Goal: Task Accomplishment & Management: Use online tool/utility

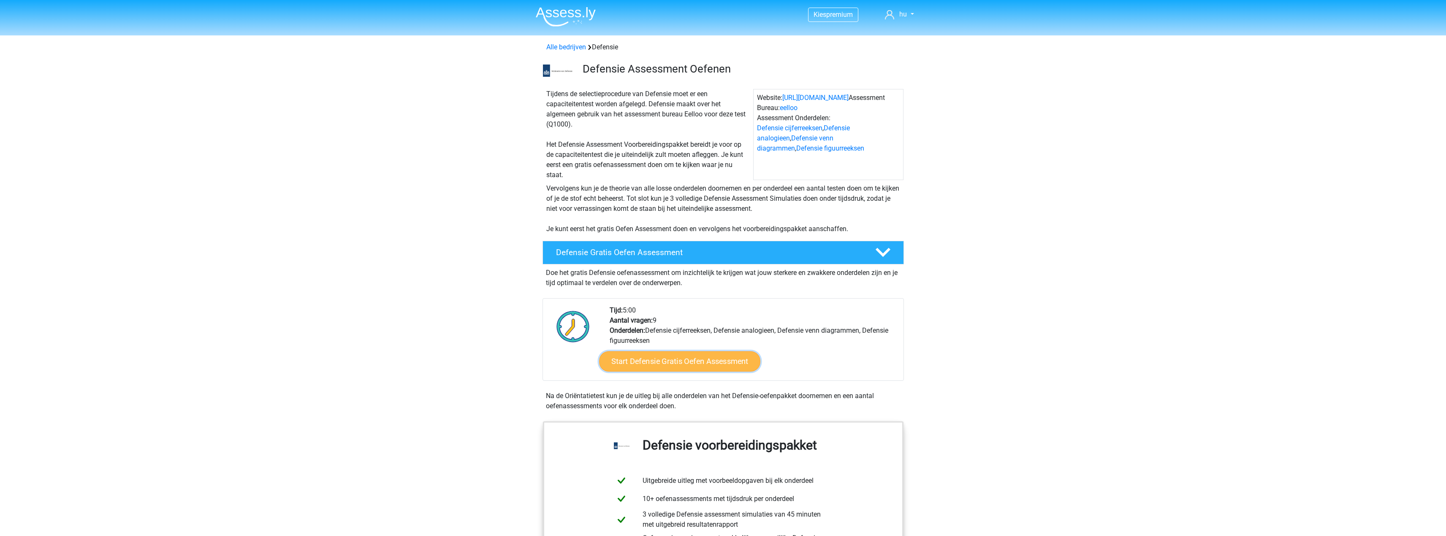
click at [671, 357] on link "Start Defensie Gratis Oefen Assessment" at bounding box center [679, 362] width 161 height 20
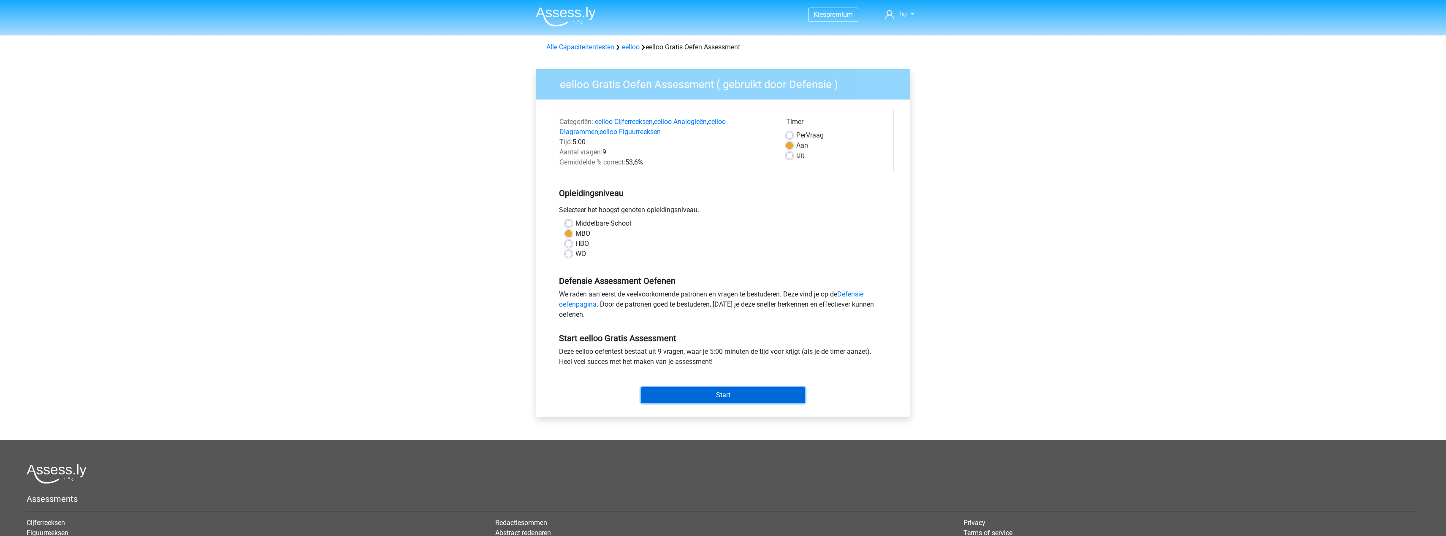
click at [744, 394] on input "Start" at bounding box center [723, 395] width 164 height 16
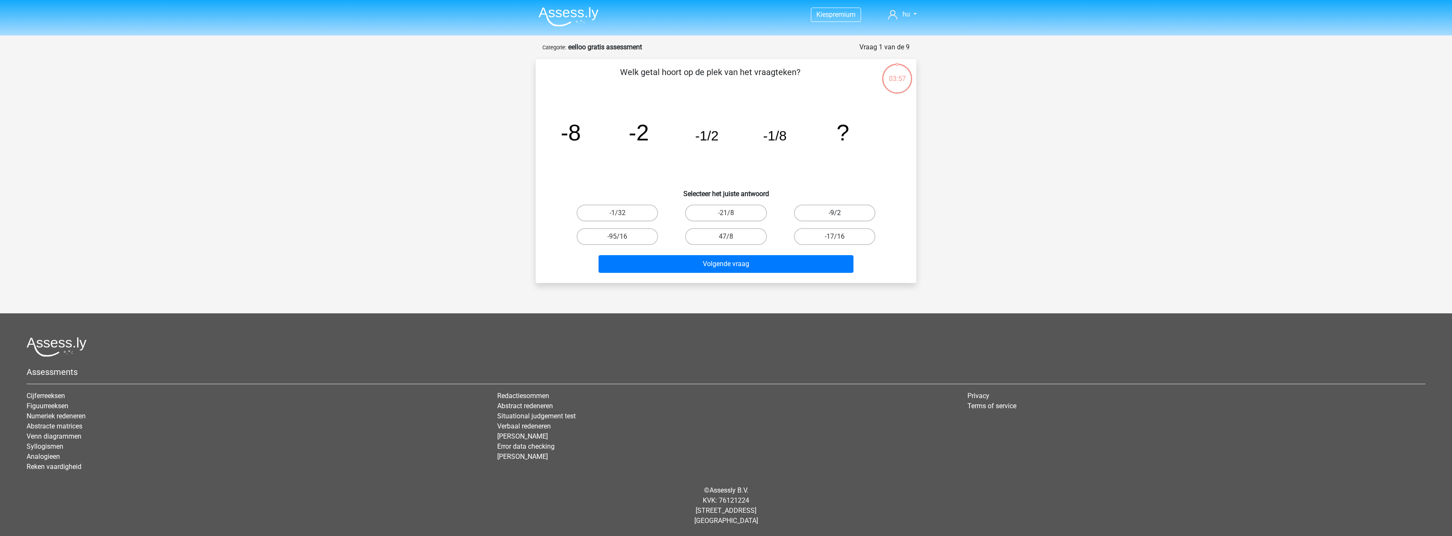
click at [847, 210] on label "-9/2" at bounding box center [834, 213] width 81 height 17
click at [840, 213] on input "-9/2" at bounding box center [836, 215] width 5 height 5
radio input "true"
drag, startPoint x: 735, startPoint y: 265, endPoint x: 794, endPoint y: 230, distance: 68.8
click at [736, 264] on button "Volgende vraag" at bounding box center [725, 264] width 255 height 18
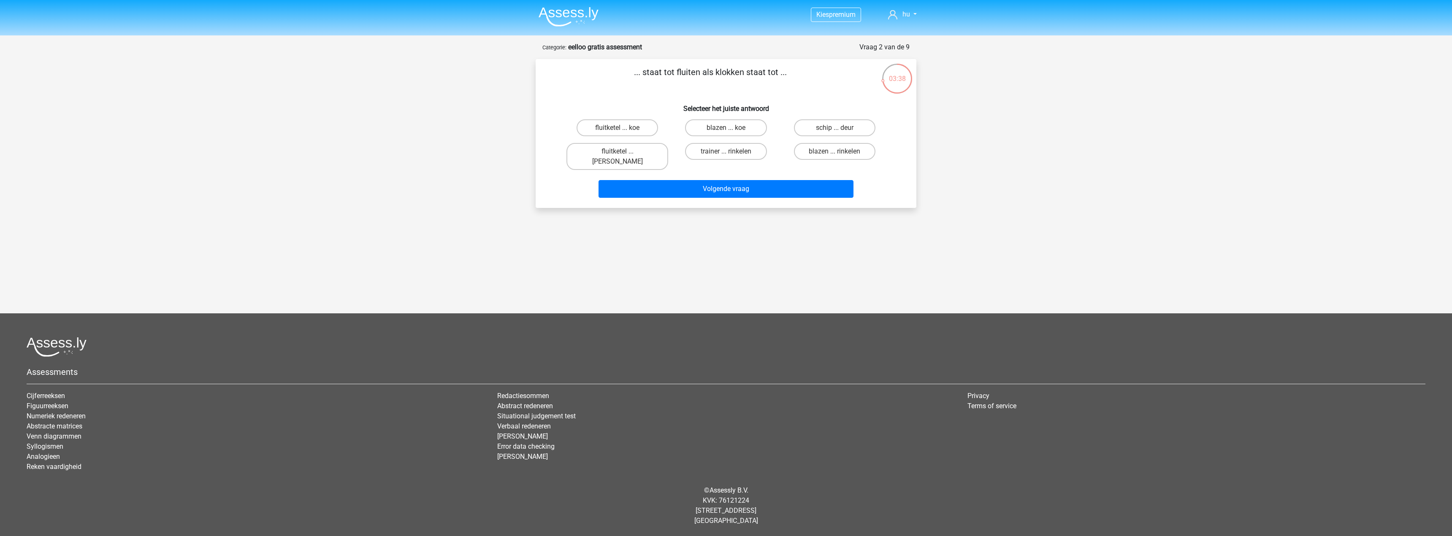
click at [860, 160] on div "blazen ... rinkelen" at bounding box center [834, 157] width 108 height 34
click at [820, 149] on label "blazen ... rinkelen" at bounding box center [834, 151] width 81 height 17
click at [834, 152] on input "blazen ... rinkelen" at bounding box center [836, 154] width 5 height 5
radio input "true"
click at [626, 150] on label "fluitketel ... luiden" at bounding box center [617, 156] width 102 height 27
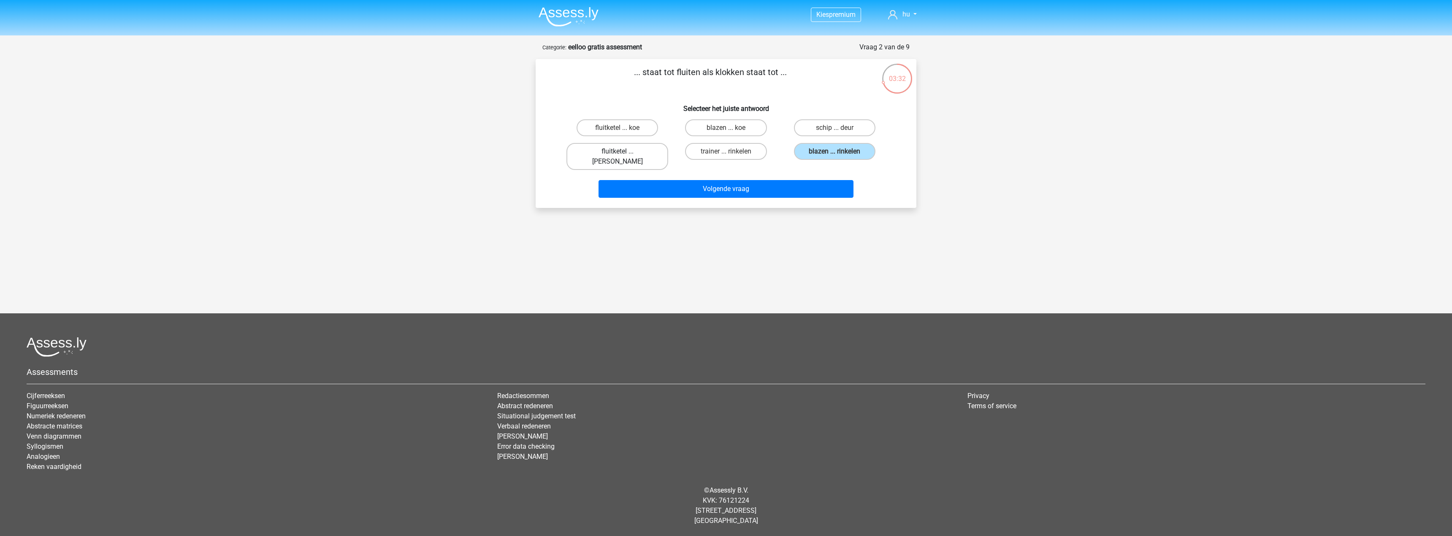
click at [623, 152] on input "fluitketel ... luiden" at bounding box center [619, 154] width 5 height 5
radio input "true"
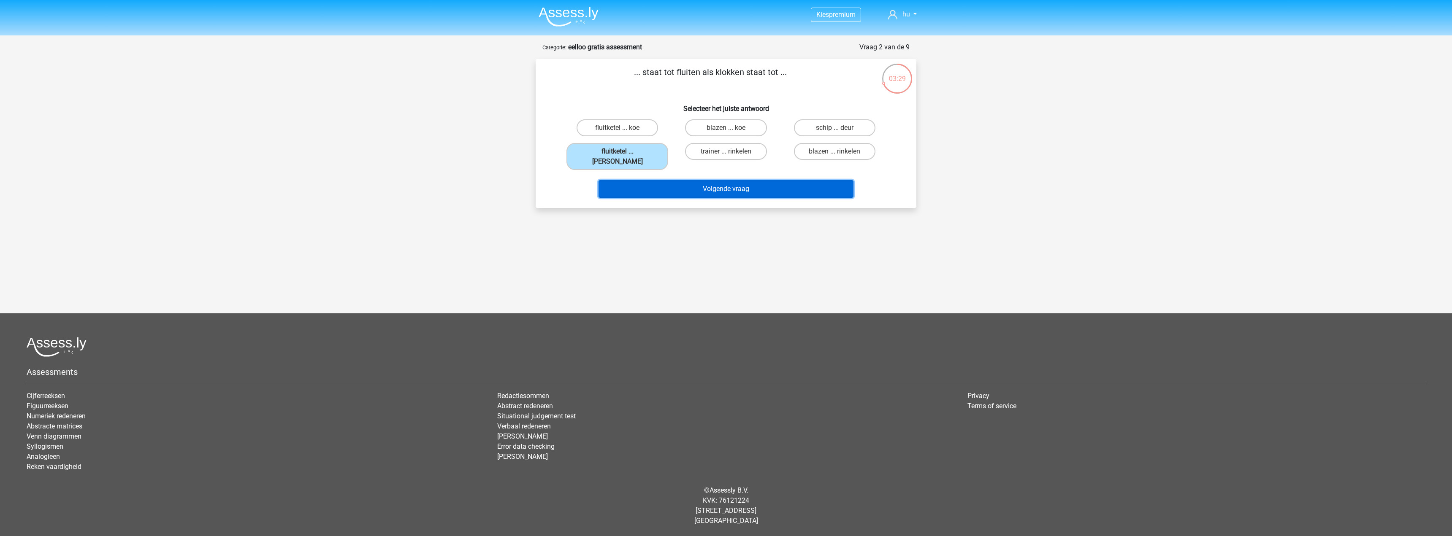
click at [734, 183] on button "Volgende vraag" at bounding box center [725, 189] width 255 height 18
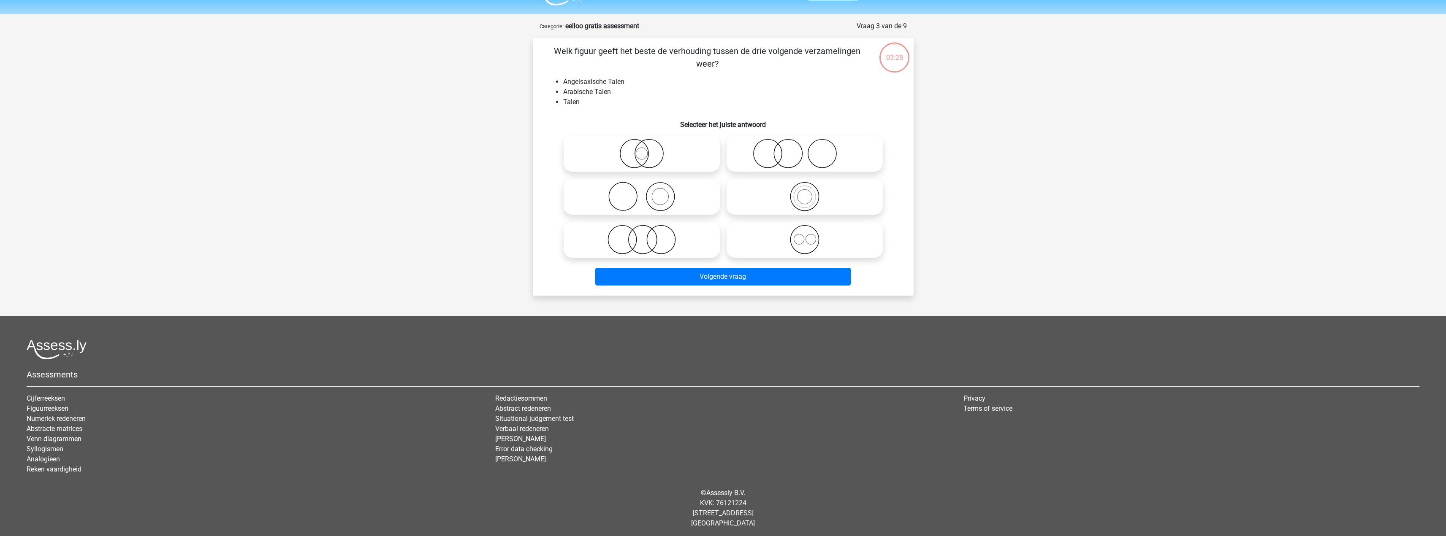
scroll to position [24, 0]
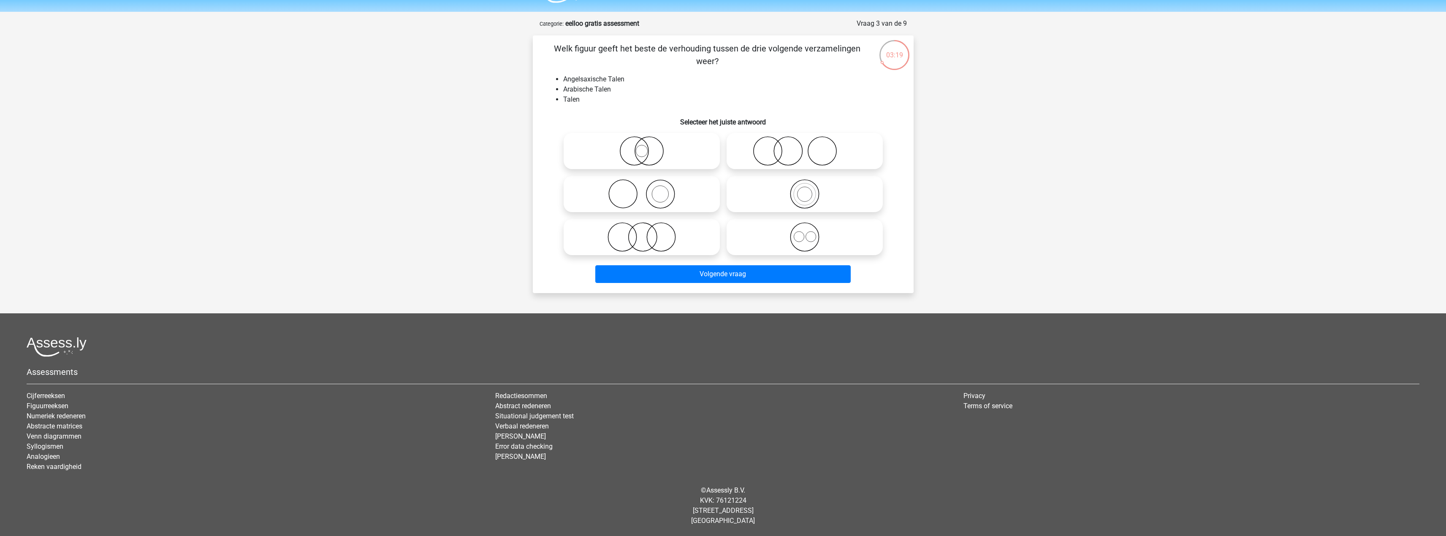
click at [641, 158] on icon at bounding box center [641, 151] width 149 height 30
click at [642, 147] on input "radio" at bounding box center [644, 143] width 5 height 5
radio input "true"
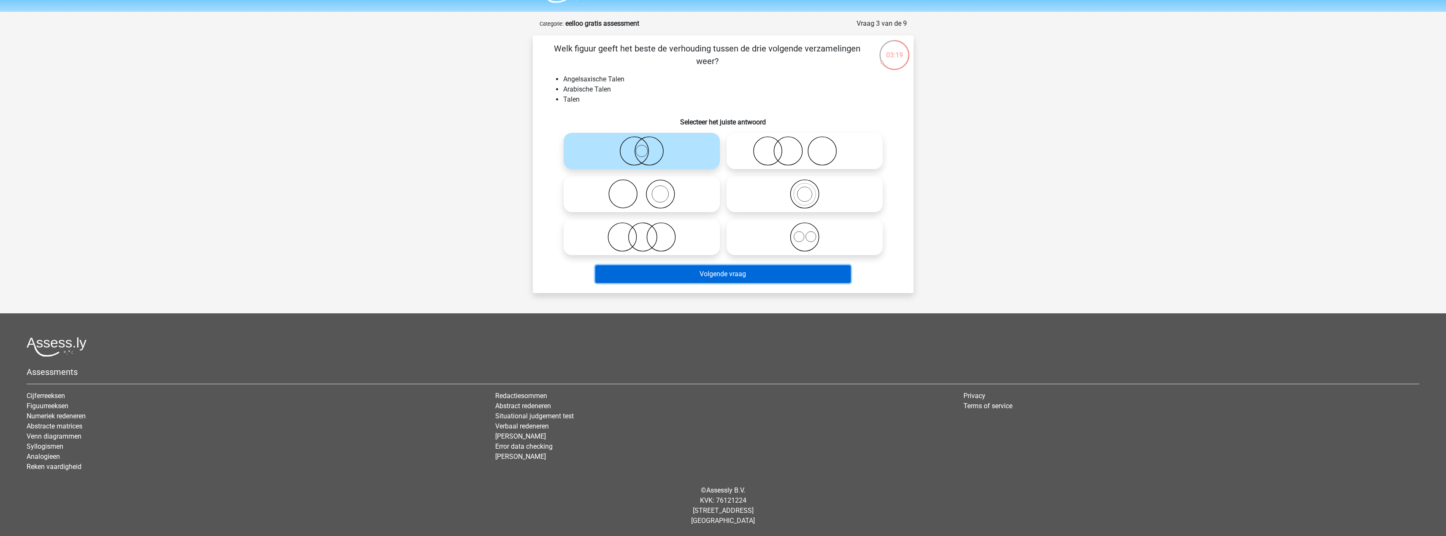
click at [728, 273] on button "Volgende vraag" at bounding box center [722, 274] width 255 height 18
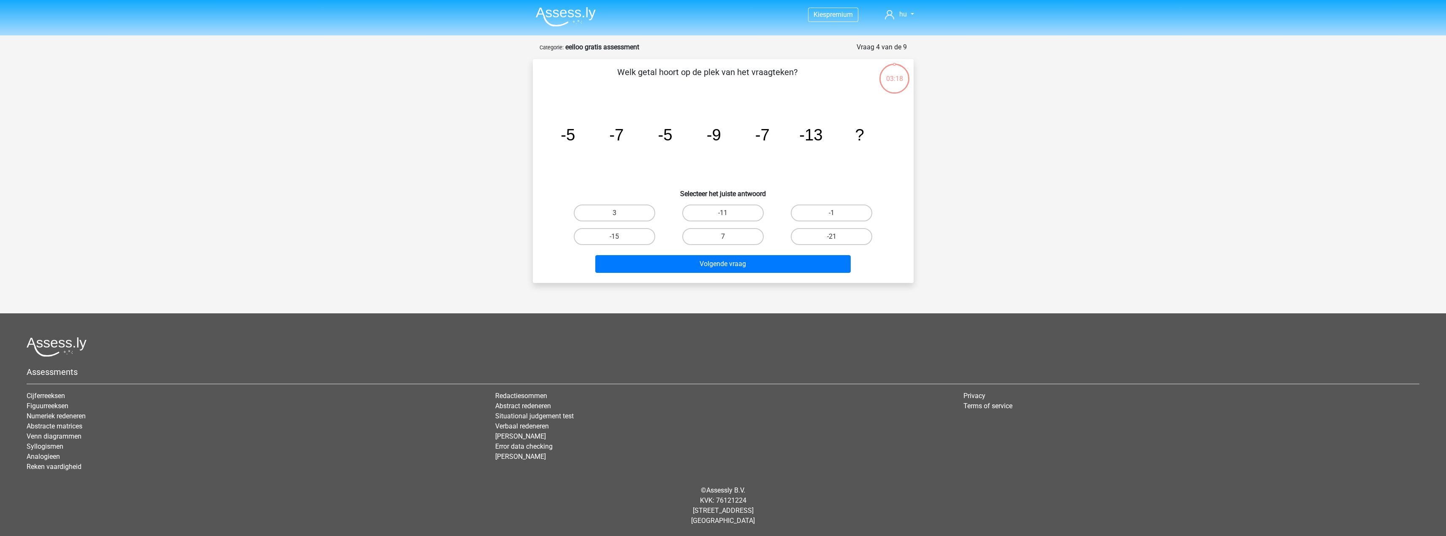
scroll to position [0, 0]
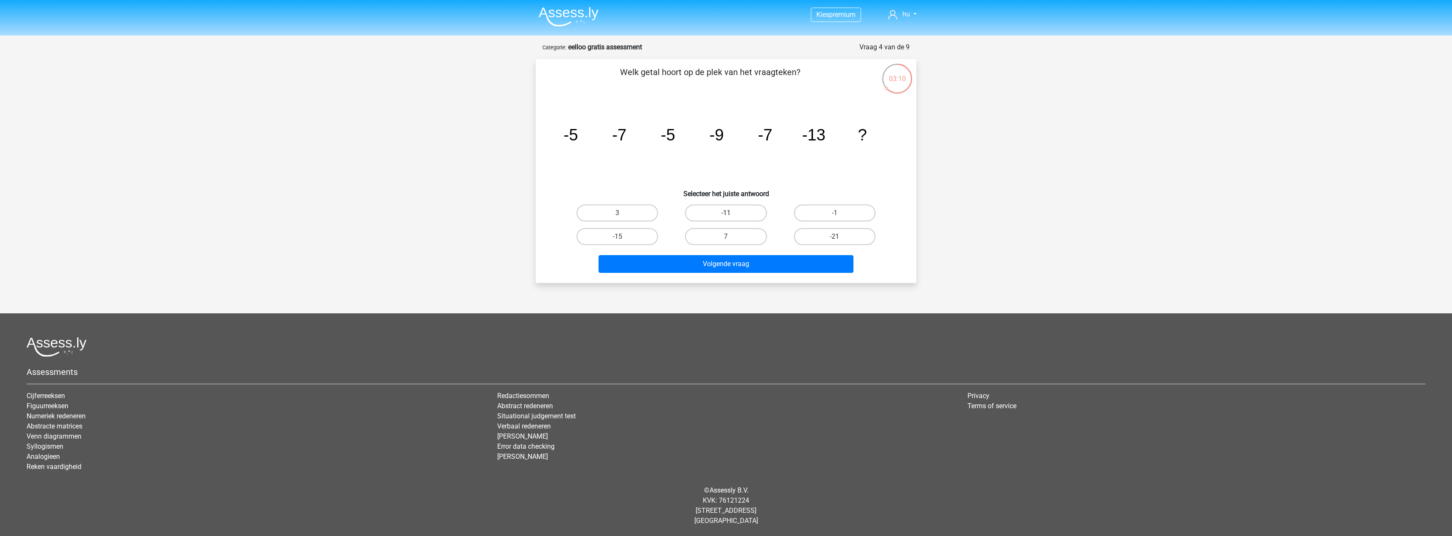
click at [742, 214] on label "-11" at bounding box center [725, 213] width 81 height 17
click at [731, 214] on input "-11" at bounding box center [728, 215] width 5 height 5
radio input "true"
click at [710, 268] on button "Volgende vraag" at bounding box center [725, 264] width 255 height 18
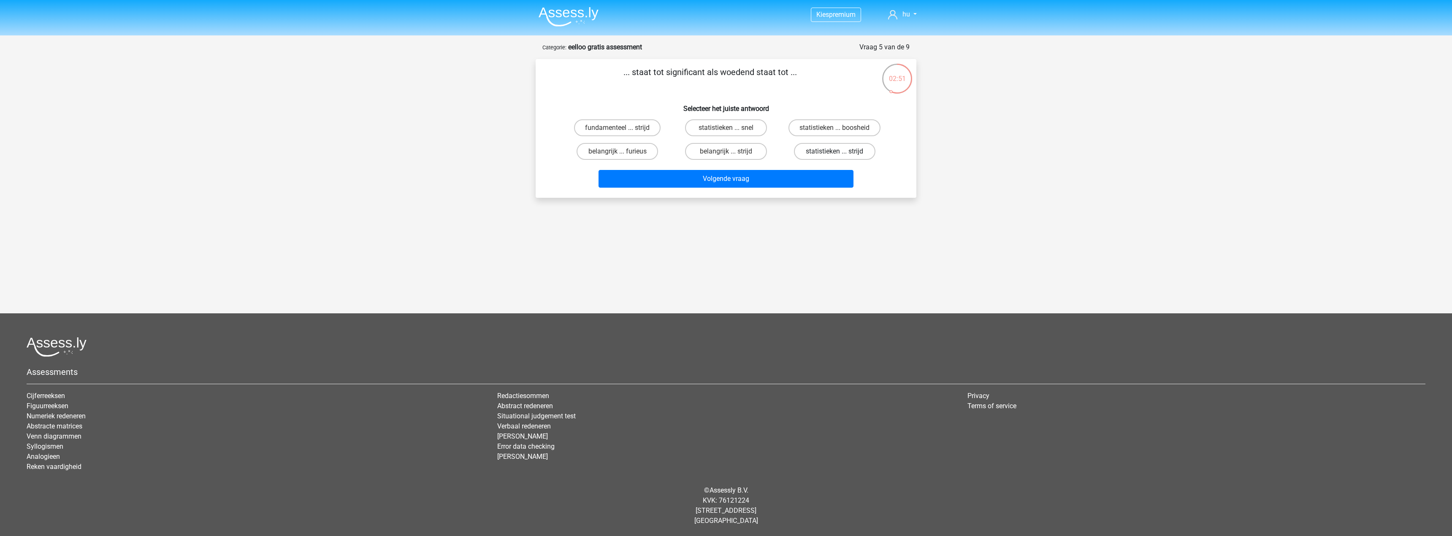
click at [834, 156] on label "statistieken ... strijd" at bounding box center [834, 151] width 81 height 17
click at [834, 156] on input "statistieken ... strijd" at bounding box center [836, 154] width 5 height 5
radio input "true"
click at [743, 188] on button "Volgende vraag" at bounding box center [725, 179] width 255 height 18
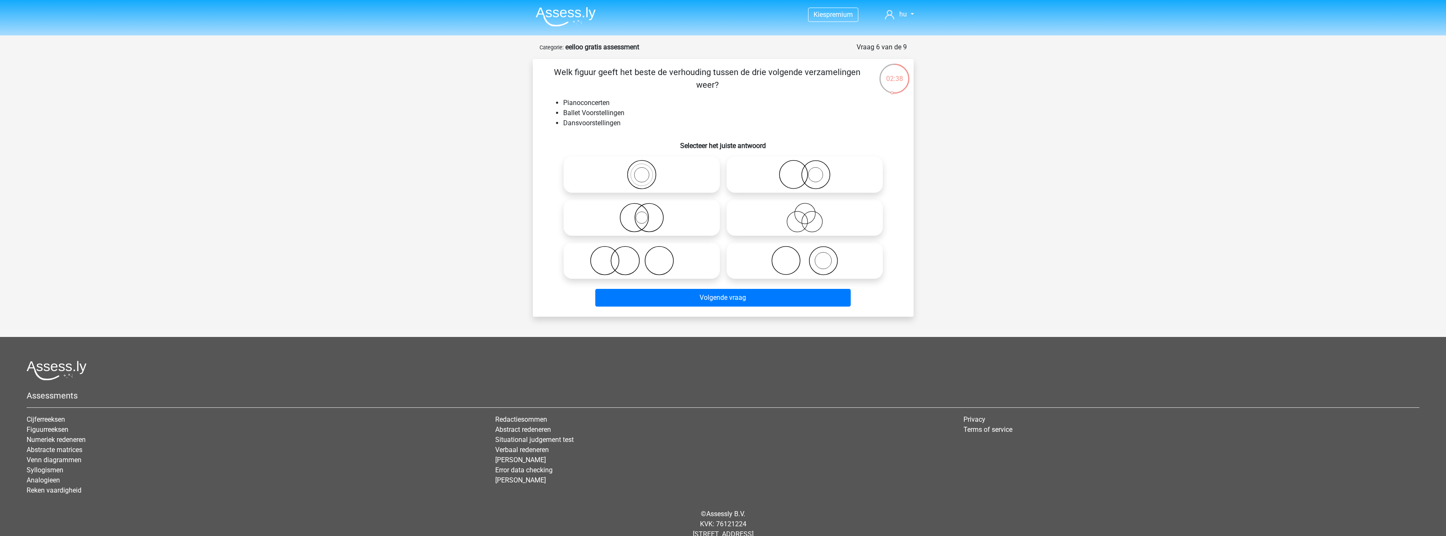
scroll to position [24, 0]
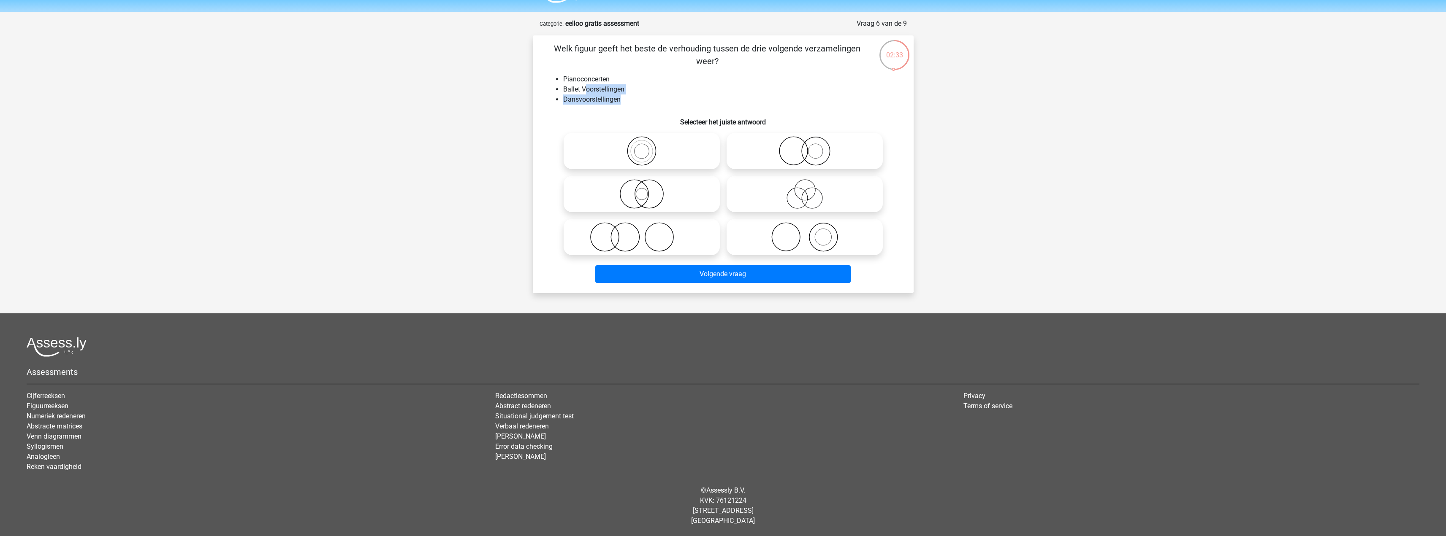
click at [631, 95] on ul "Pianoconcerten Ballet Voorstellingen Dansvoorstellingen" at bounding box center [723, 89] width 354 height 30
drag, startPoint x: 571, startPoint y: 87, endPoint x: 649, endPoint y: 96, distance: 78.7
click at [649, 96] on ul "Pianoconcerten Ballet Voorstellingen Dansvoorstellingen" at bounding box center [723, 89] width 354 height 30
click at [610, 76] on li "Pianoconcerten" at bounding box center [731, 79] width 337 height 10
click at [827, 240] on icon at bounding box center [804, 237] width 149 height 30
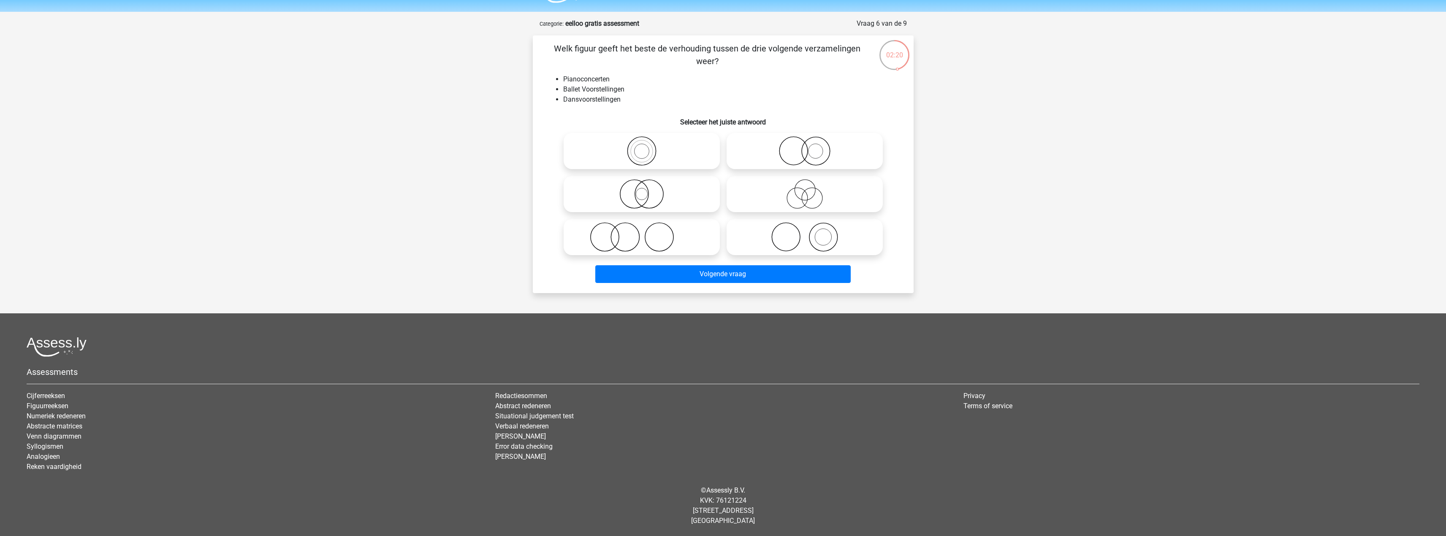
click at [810, 233] on input "radio" at bounding box center [806, 229] width 5 height 5
radio input "true"
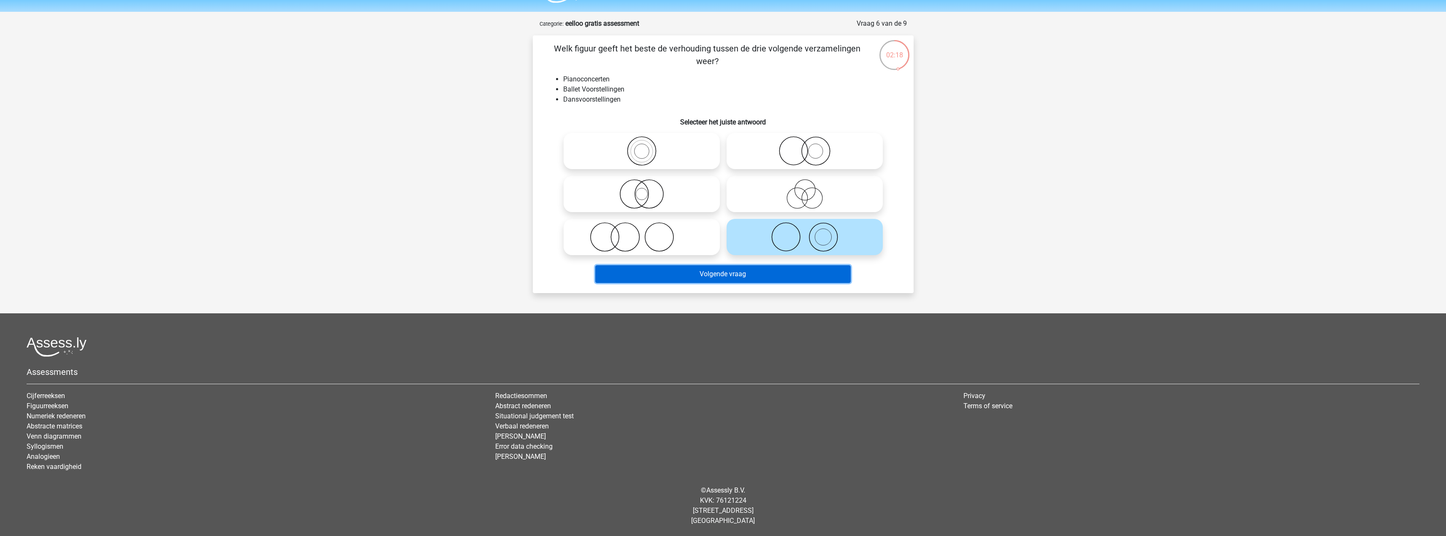
click at [728, 273] on button "Volgende vraag" at bounding box center [722, 274] width 255 height 18
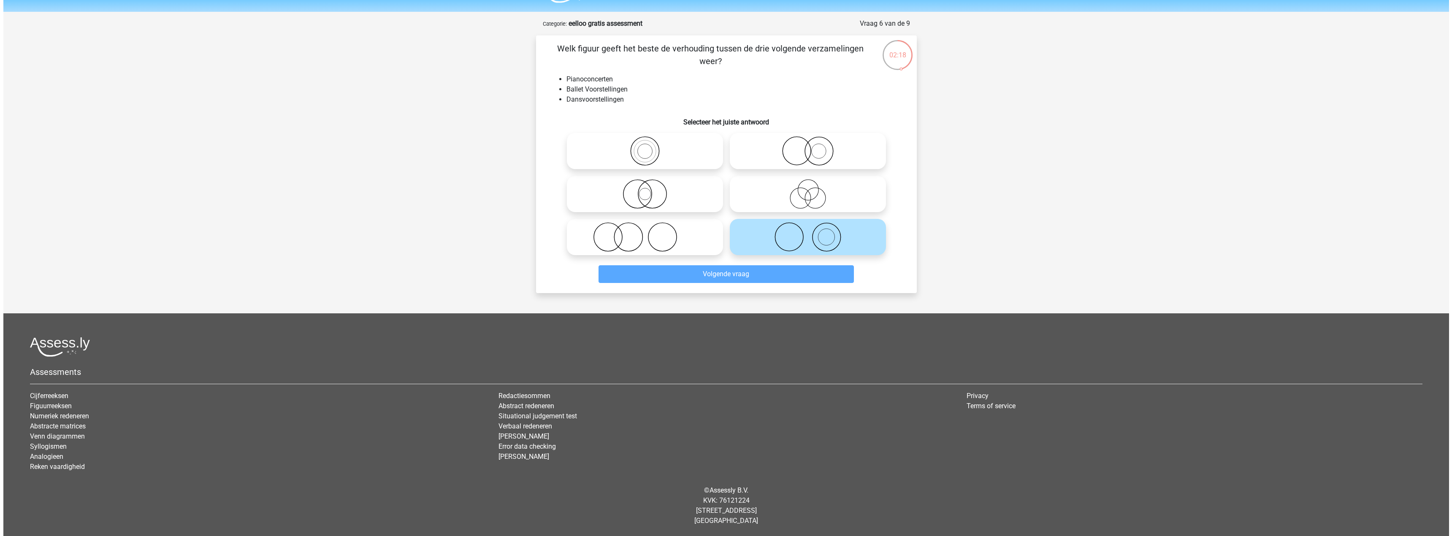
scroll to position [0, 0]
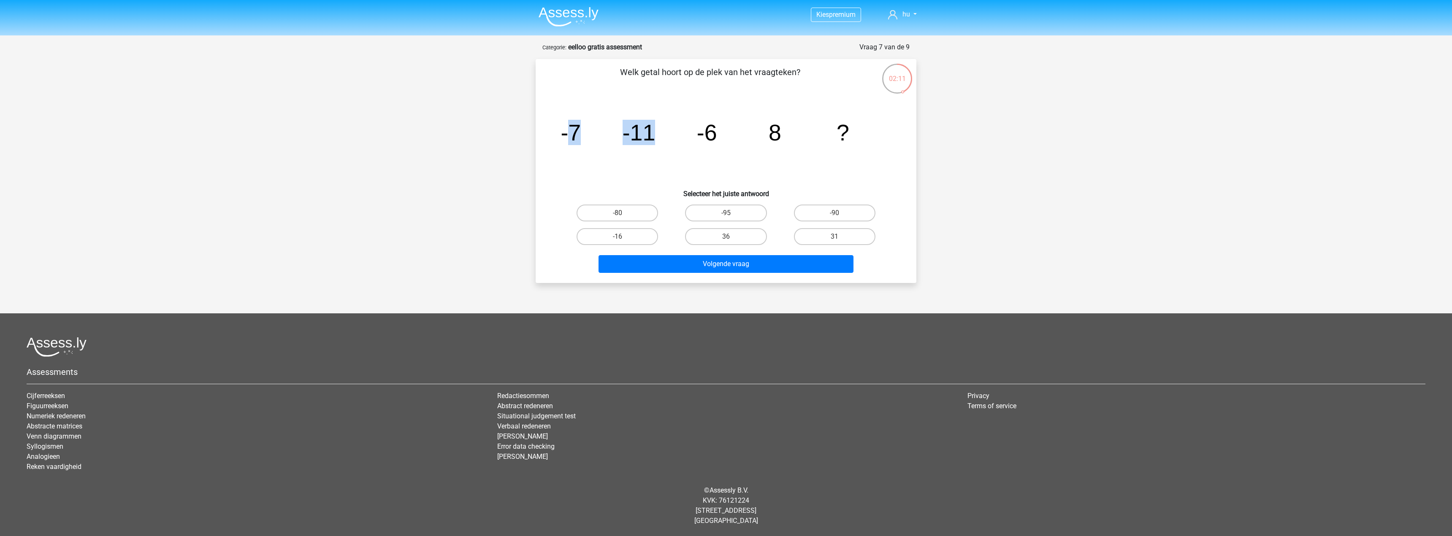
drag, startPoint x: 568, startPoint y: 138, endPoint x: 755, endPoint y: 152, distance: 187.9
click at [676, 137] on icon "image/svg+xml -7 -11 -6 8 ?" at bounding box center [726, 140] width 340 height 85
drag, startPoint x: 737, startPoint y: 131, endPoint x: 505, endPoint y: 133, distance: 232.1
click at [601, 130] on icon "image/svg+xml -7 -11 -6 8 ?" at bounding box center [726, 140] width 340 height 85
click at [729, 135] on icon "image/svg+xml -7 -11 -6 8 ?" at bounding box center [726, 140] width 340 height 85
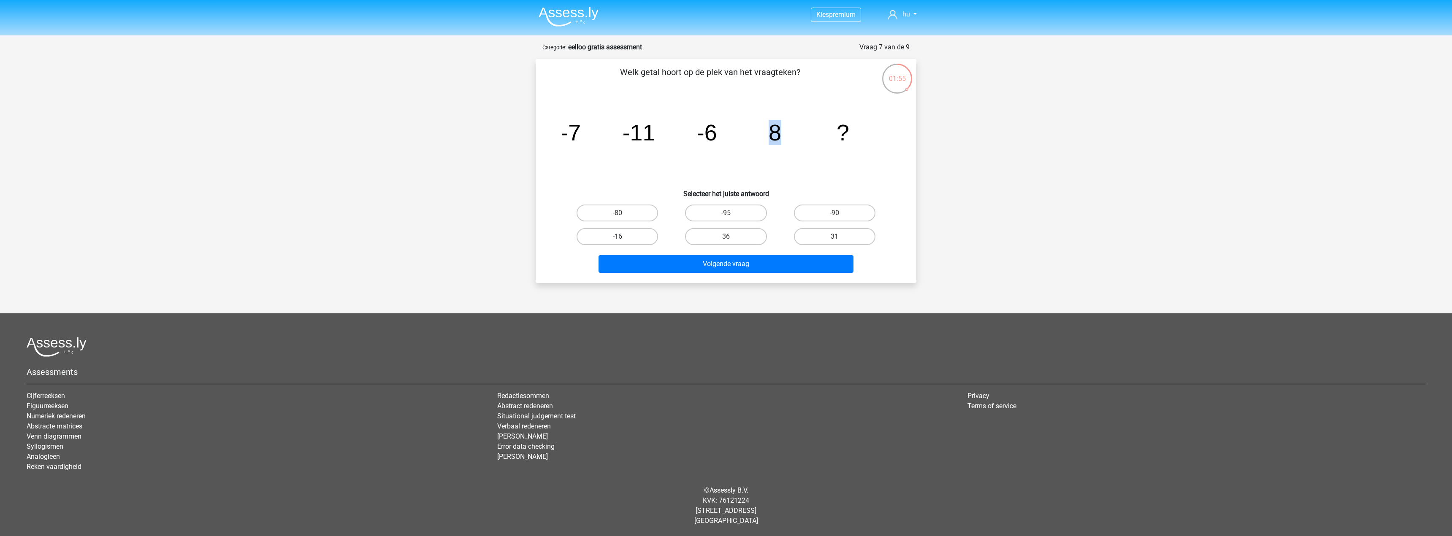
click at [621, 235] on div "-16" at bounding box center [617, 236] width 102 height 17
drag, startPoint x: 650, startPoint y: 232, endPoint x: 658, endPoint y: 231, distance: 8.5
click at [650, 230] on label "-16" at bounding box center [617, 236] width 81 height 17
click at [623, 237] on input "-16" at bounding box center [619, 239] width 5 height 5
radio input "true"
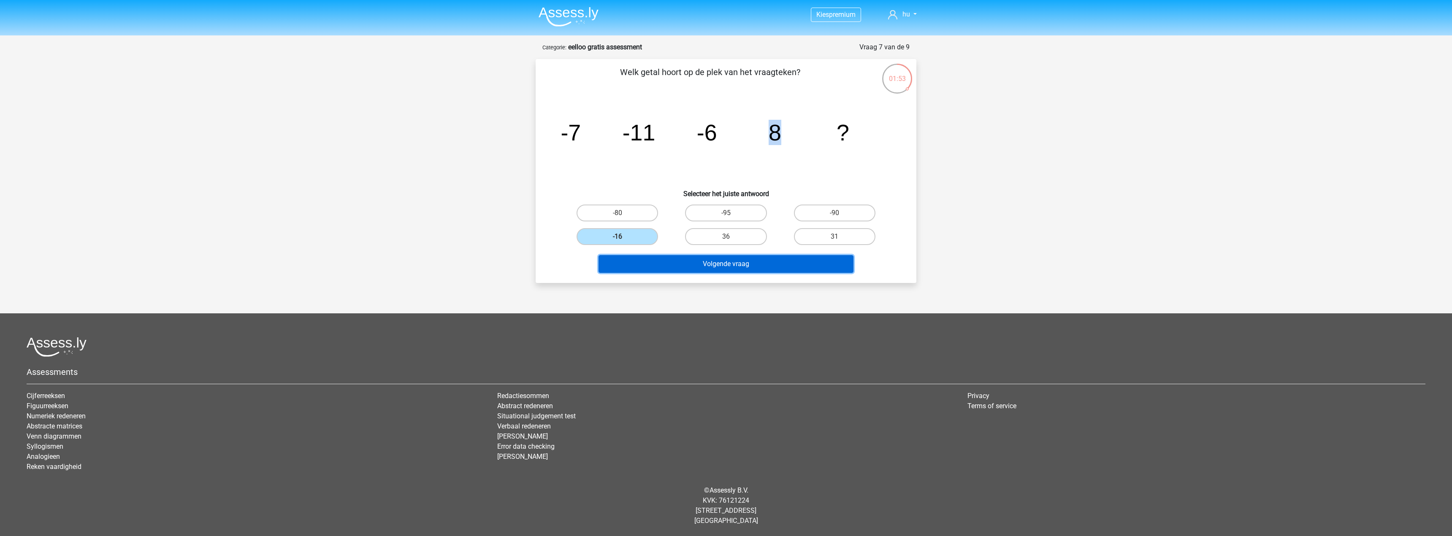
drag, startPoint x: 774, startPoint y: 265, endPoint x: 763, endPoint y: 287, distance: 24.7
click at [769, 262] on button "Volgende vraag" at bounding box center [725, 264] width 255 height 18
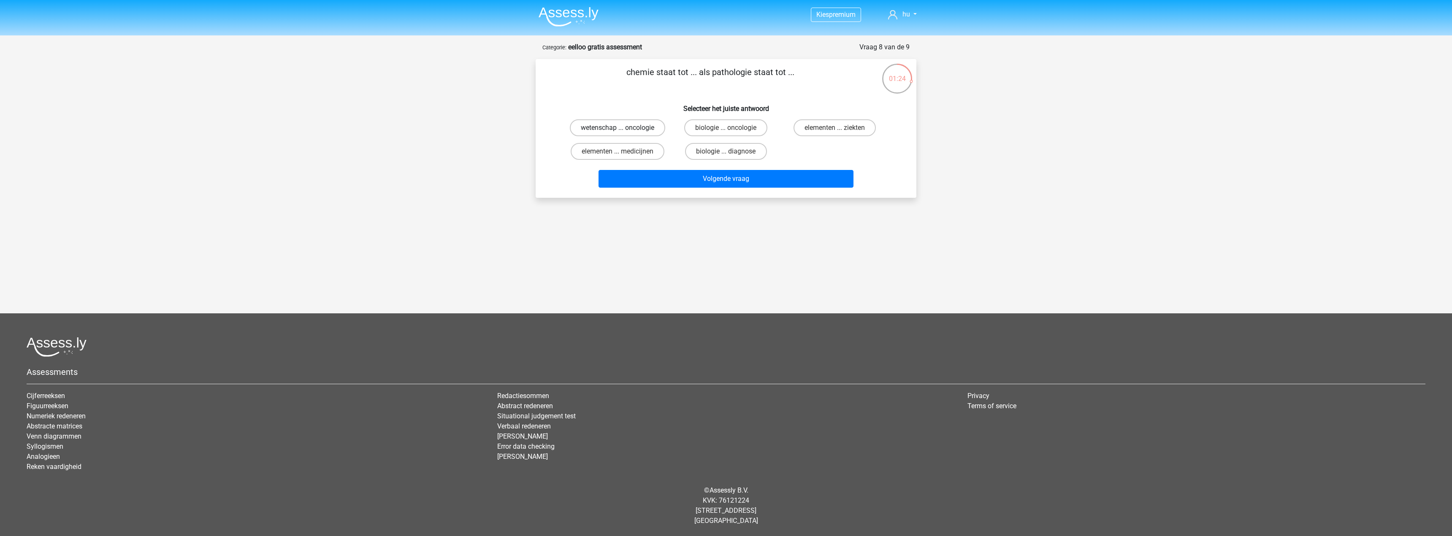
drag, startPoint x: 629, startPoint y: 129, endPoint x: 628, endPoint y: 135, distance: 5.5
click at [628, 129] on label "wetenschap ... oncologie" at bounding box center [617, 127] width 95 height 17
click at [623, 129] on input "wetenschap ... oncologie" at bounding box center [619, 130] width 5 height 5
radio input "true"
click at [747, 183] on button "Volgende vraag" at bounding box center [725, 179] width 255 height 18
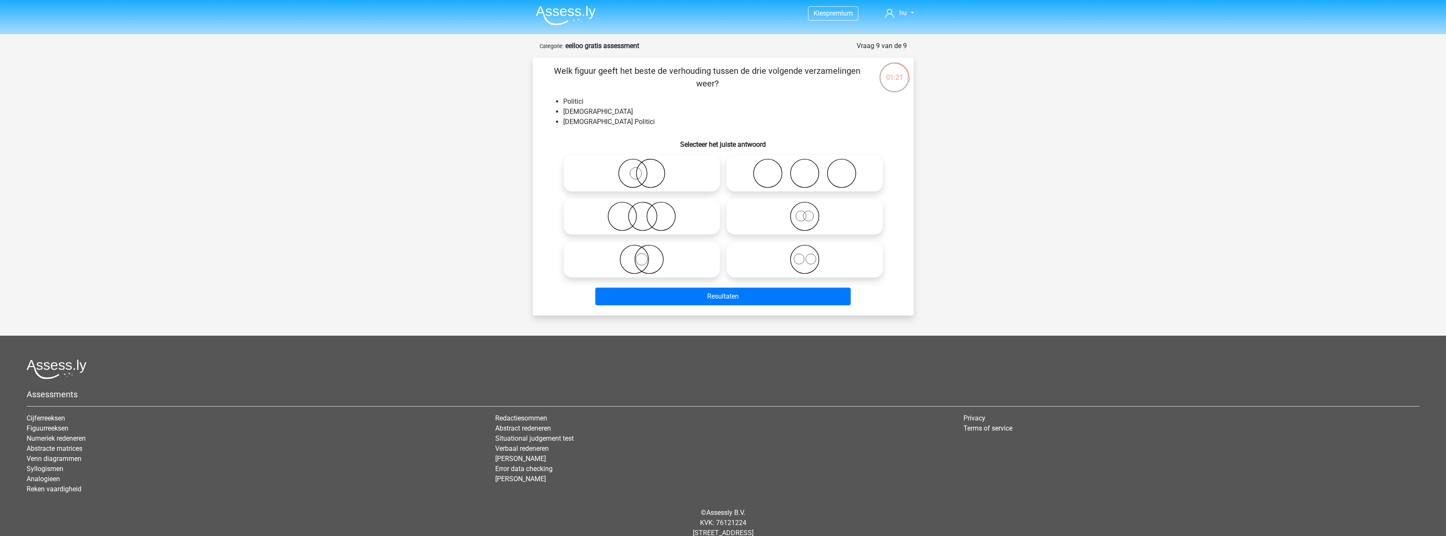
scroll to position [24, 0]
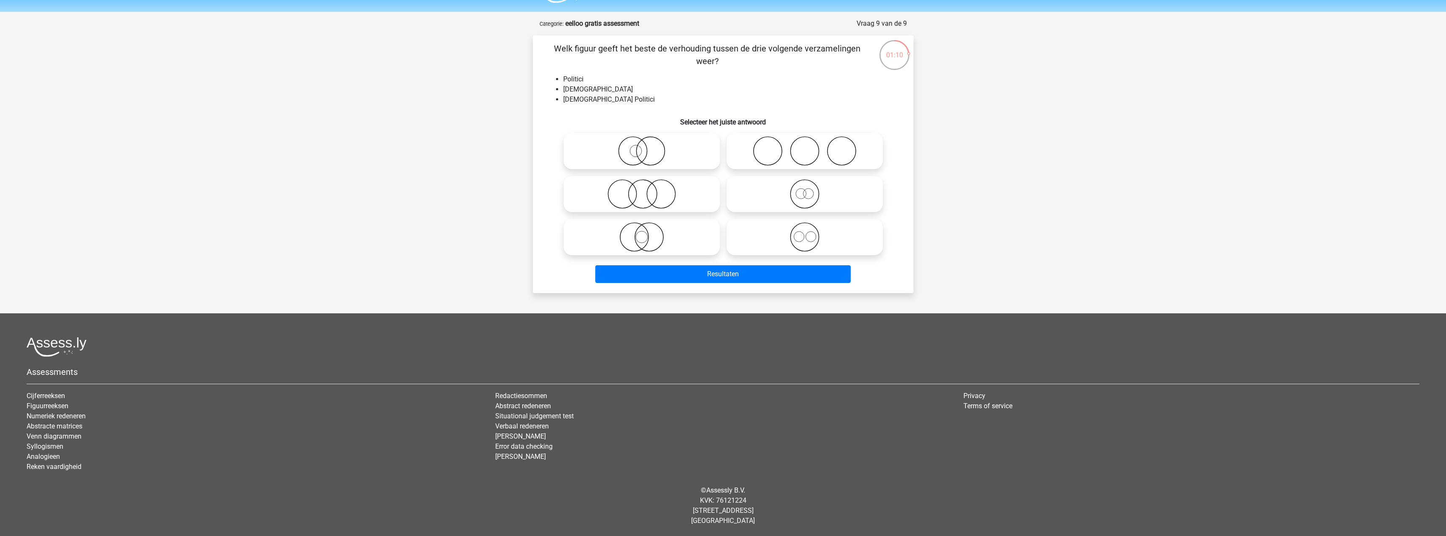
drag, startPoint x: 652, startPoint y: 104, endPoint x: 530, endPoint y: 63, distance: 128.8
click at [530, 63] on div "01:10 Vraag 9 van de 9 Categorie: eelloo gratis assessment Welk figuur geeft he…" at bounding box center [723, 156] width 394 height 275
click at [606, 87] on li "Nederlanders" at bounding box center [731, 89] width 337 height 10
drag, startPoint x: 572, startPoint y: 81, endPoint x: 566, endPoint y: 89, distance: 9.6
click at [563, 81] on li "Politici" at bounding box center [731, 79] width 337 height 10
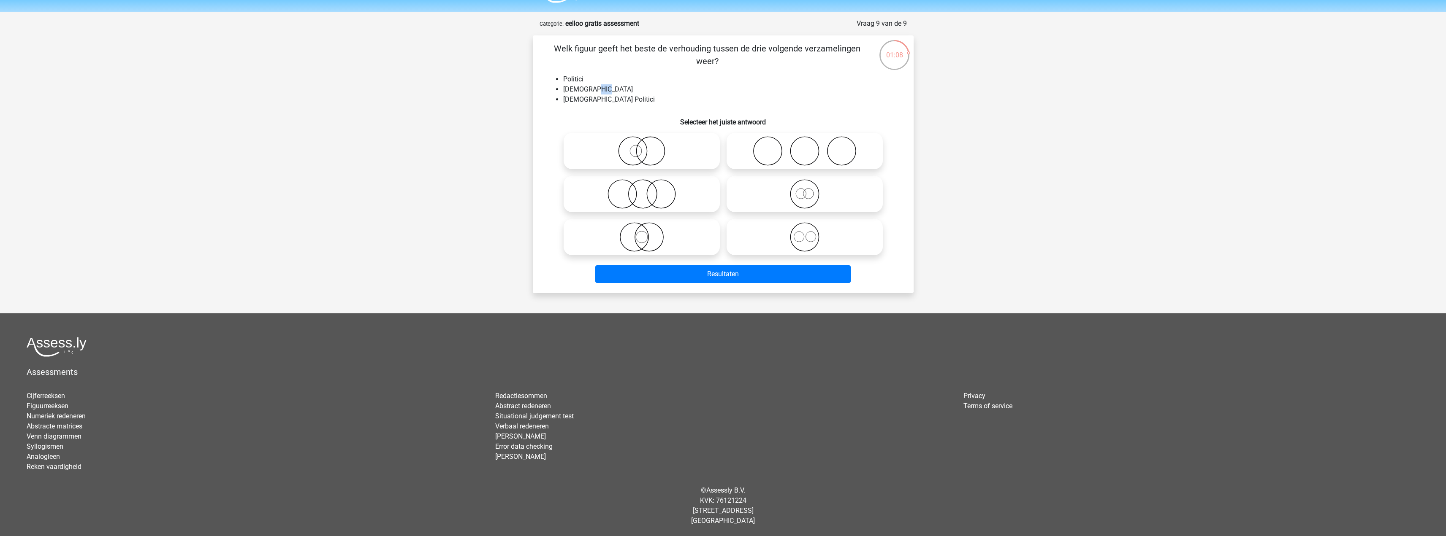
drag, startPoint x: 595, startPoint y: 93, endPoint x: 578, endPoint y: 92, distance: 16.5
click at [577, 92] on li "Nederlanders" at bounding box center [731, 89] width 337 height 10
drag, startPoint x: 630, startPoint y: 102, endPoint x: 617, endPoint y: 112, distance: 16.8
click at [600, 100] on li "Nederlandse Politici" at bounding box center [731, 100] width 337 height 10
click at [636, 232] on icon at bounding box center [641, 237] width 149 height 30
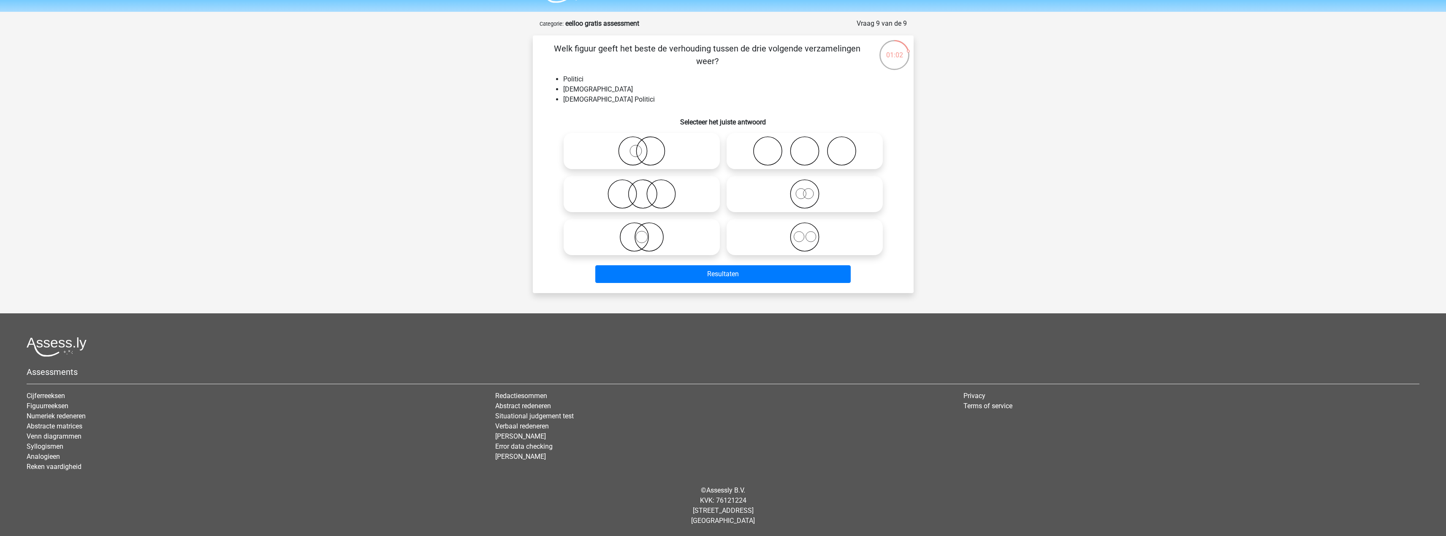
click at [642, 232] on input "radio" at bounding box center [644, 229] width 5 height 5
radio input "true"
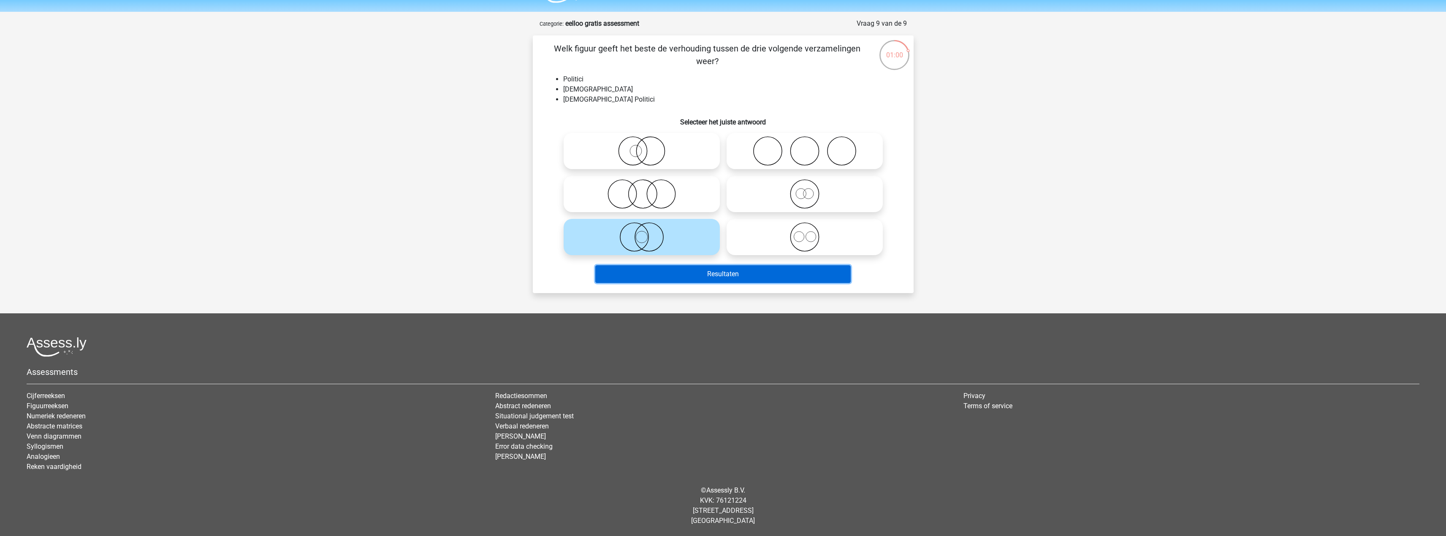
click at [722, 278] on button "Resultaten" at bounding box center [722, 274] width 255 height 18
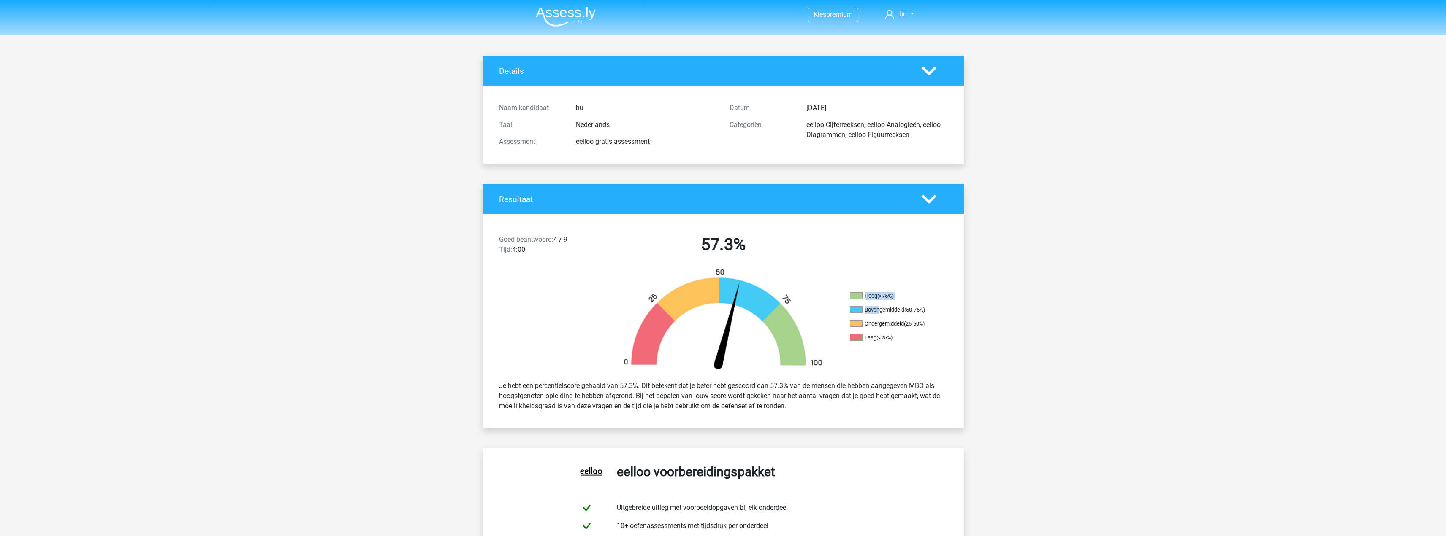
drag, startPoint x: 952, startPoint y: 312, endPoint x: 879, endPoint y: 308, distance: 73.1
click at [879, 308] on div "Hoog (>75%) Bovengemiddeld (50-75%) Ondergemiddeld (25-50%) Laag (<25%)" at bounding box center [903, 321] width 120 height 58
click at [878, 308] on li "Bovengemiddeld (50-75%)" at bounding box center [892, 310] width 84 height 8
drag, startPoint x: 930, startPoint y: 309, endPoint x: 864, endPoint y: 310, distance: 66.3
click at [866, 311] on li "Bovengemiddeld (50-75%)" at bounding box center [892, 310] width 84 height 8
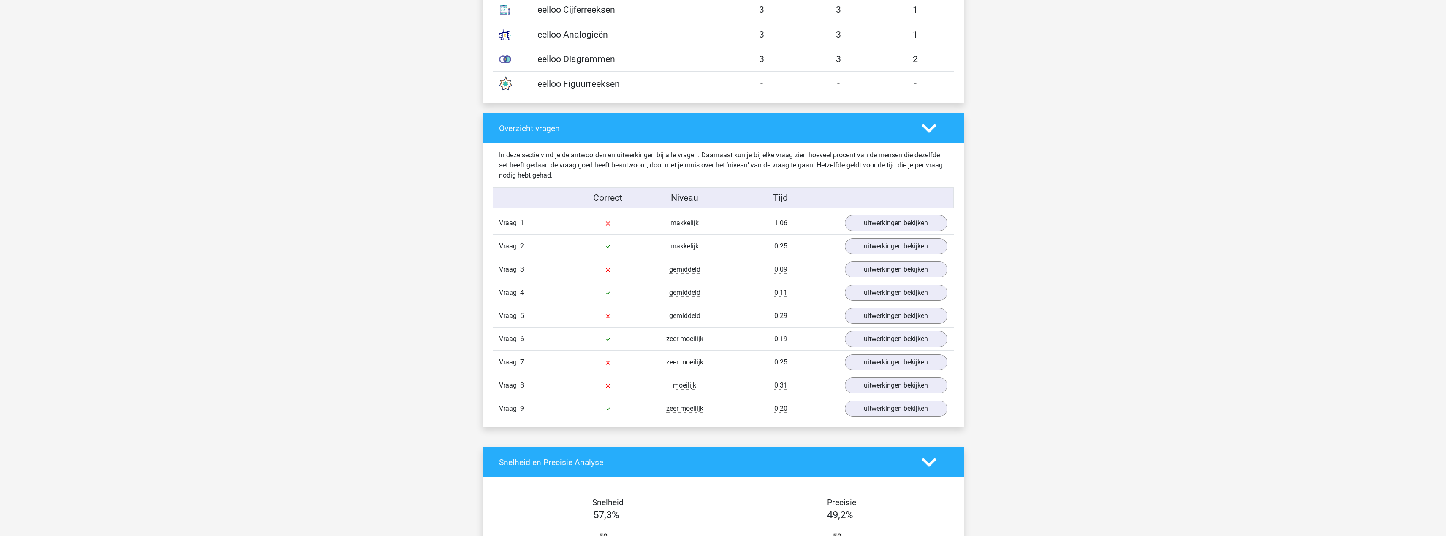
scroll to position [760, 0]
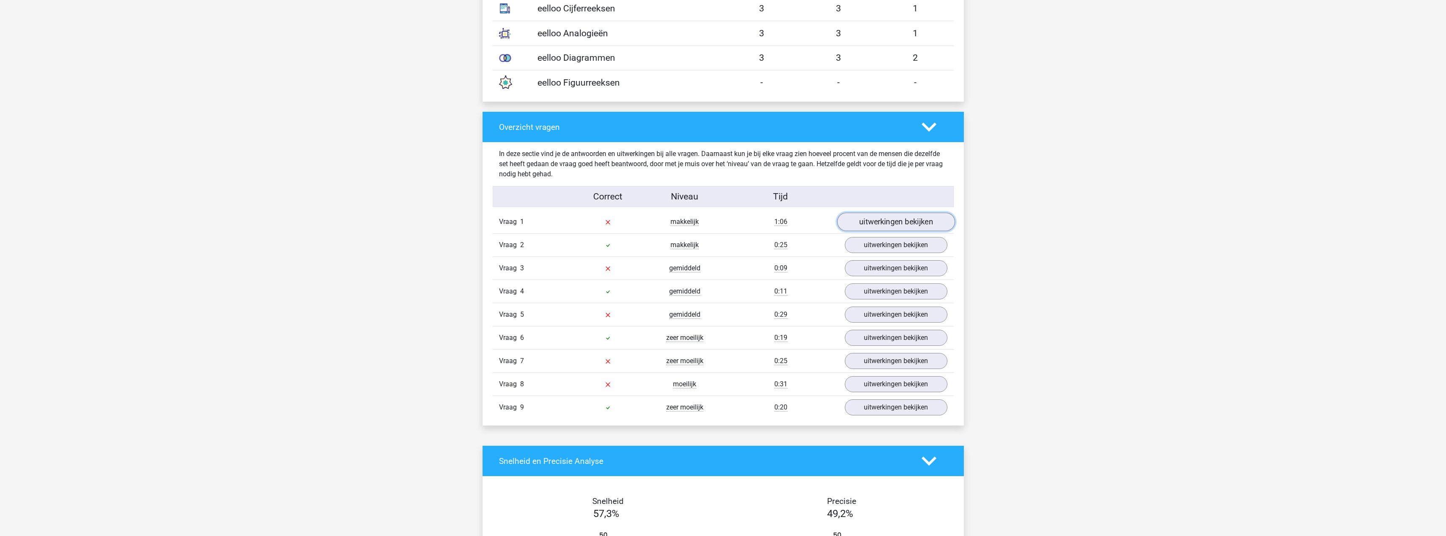
click at [864, 227] on link "uitwerkingen bekijken" at bounding box center [896, 222] width 118 height 19
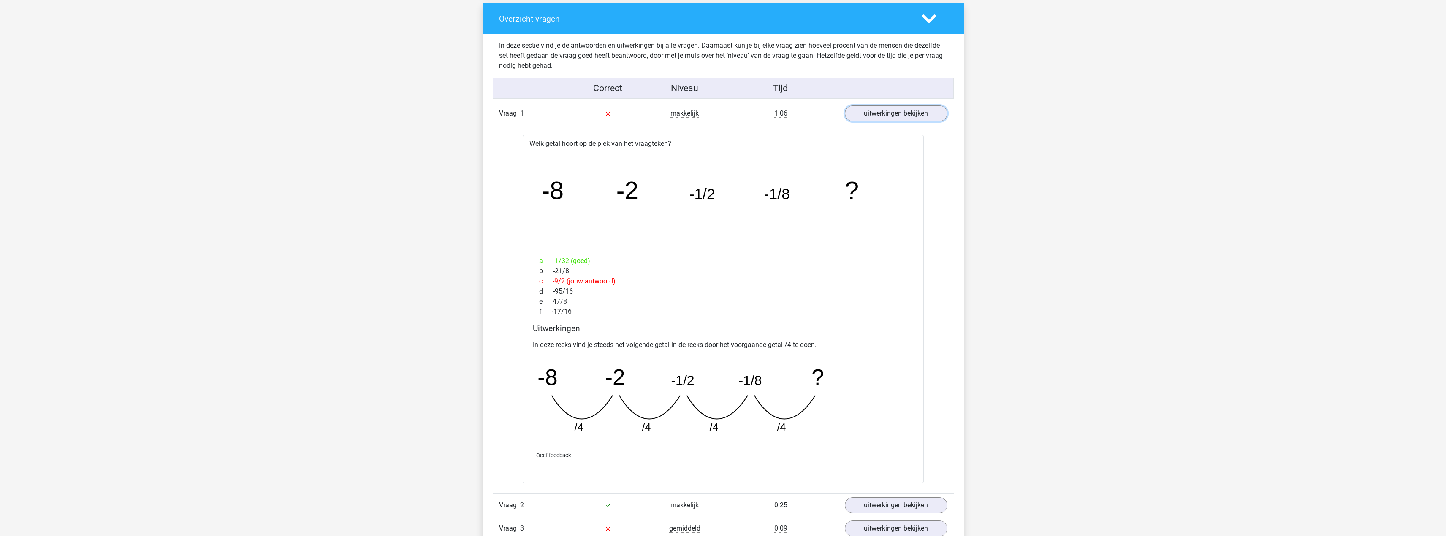
scroll to position [886, 0]
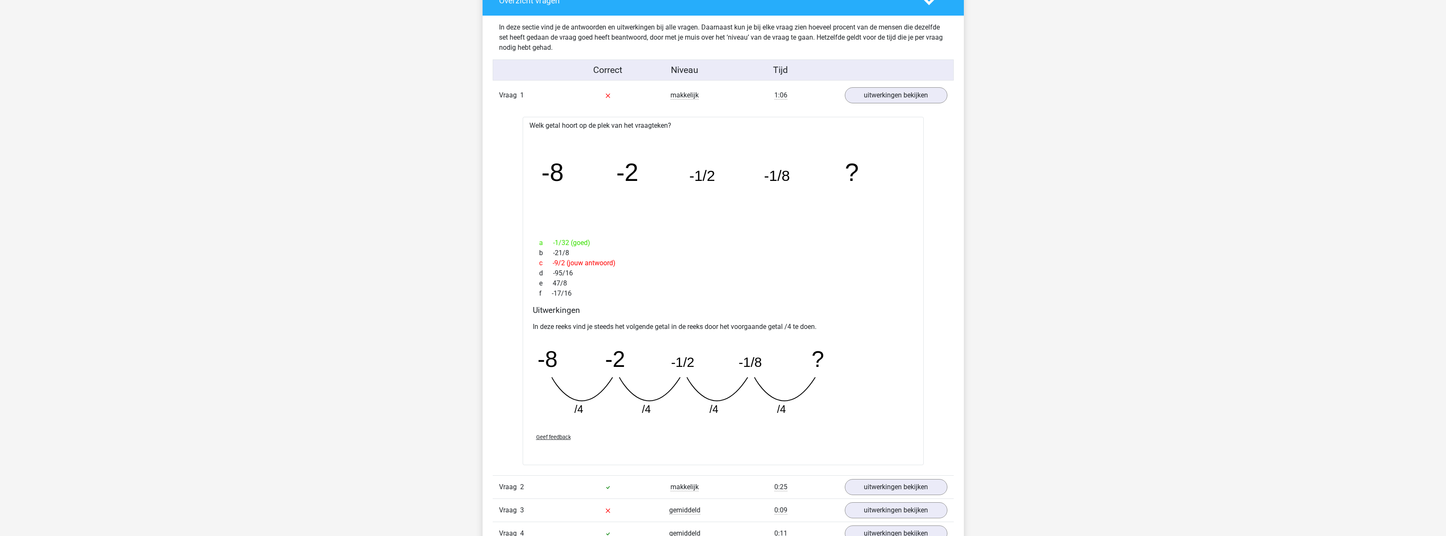
drag, startPoint x: 552, startPoint y: 238, endPoint x: 610, endPoint y: 238, distance: 57.8
click at [610, 238] on div "a -1/32 (goed)" at bounding box center [723, 243] width 381 height 10
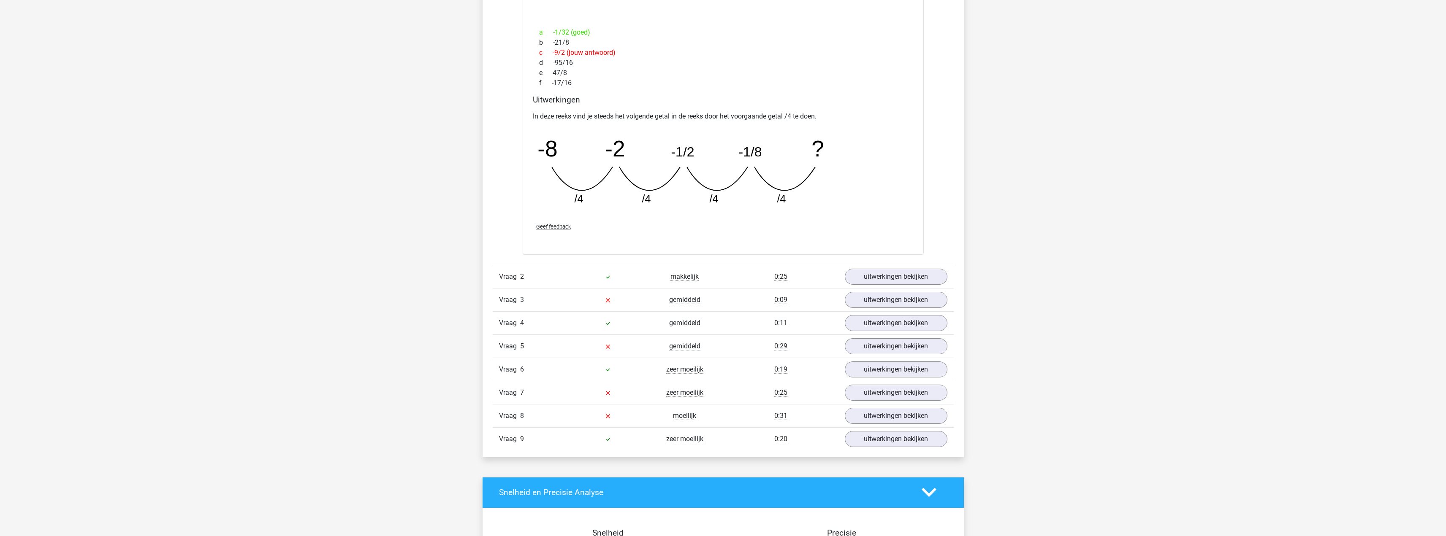
scroll to position [1097, 0]
click at [872, 275] on link "uitwerkingen bekijken" at bounding box center [896, 276] width 118 height 19
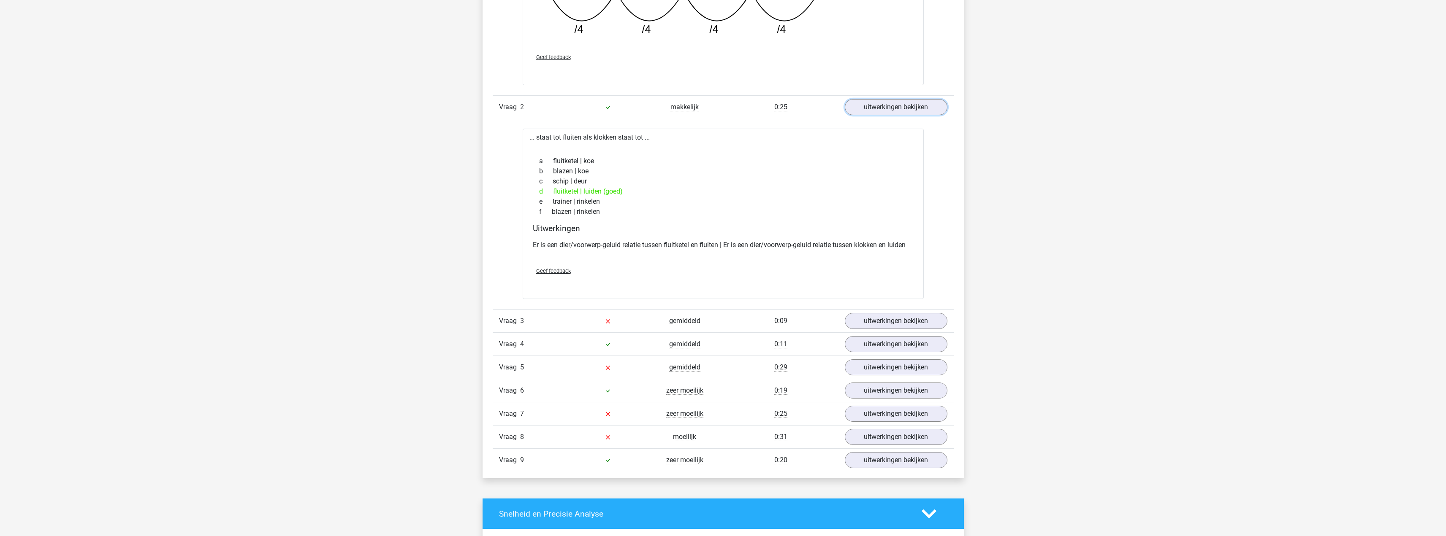
scroll to position [1308, 0]
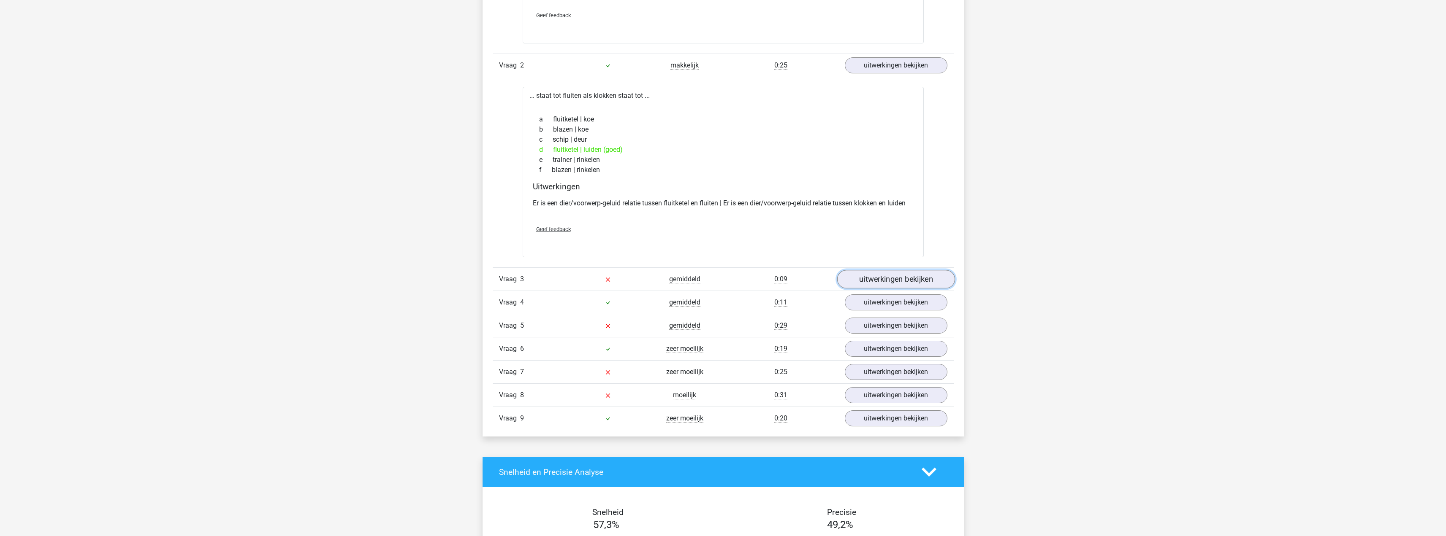
click at [871, 275] on link "uitwerkingen bekijken" at bounding box center [896, 279] width 118 height 19
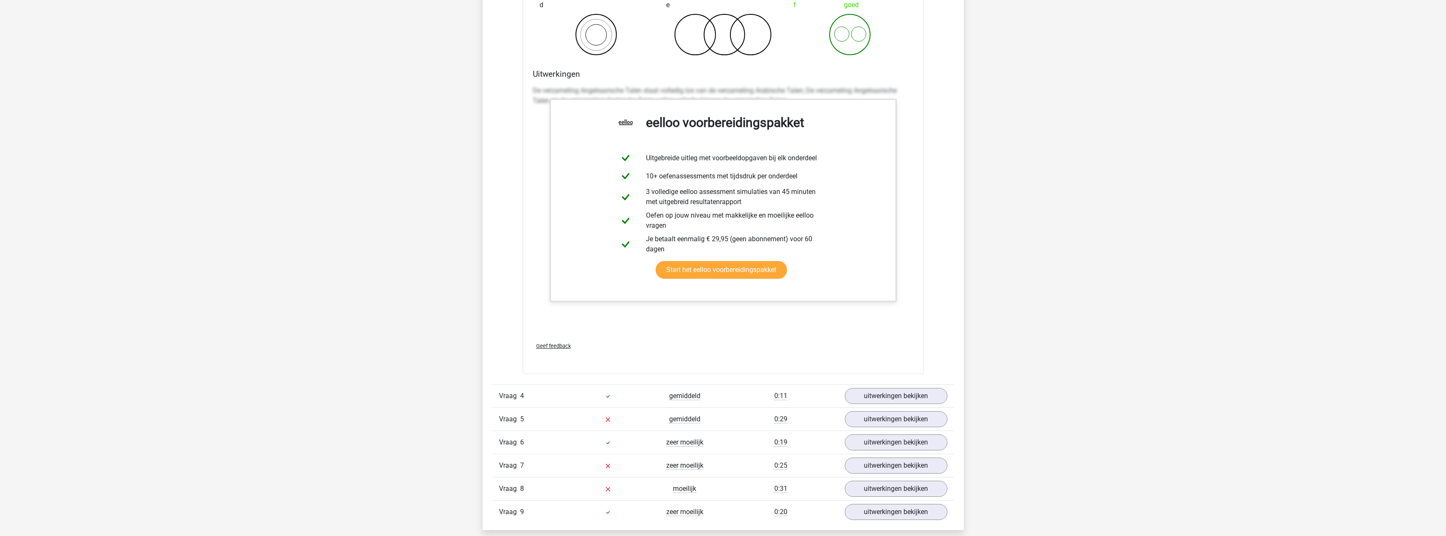
scroll to position [1899, 0]
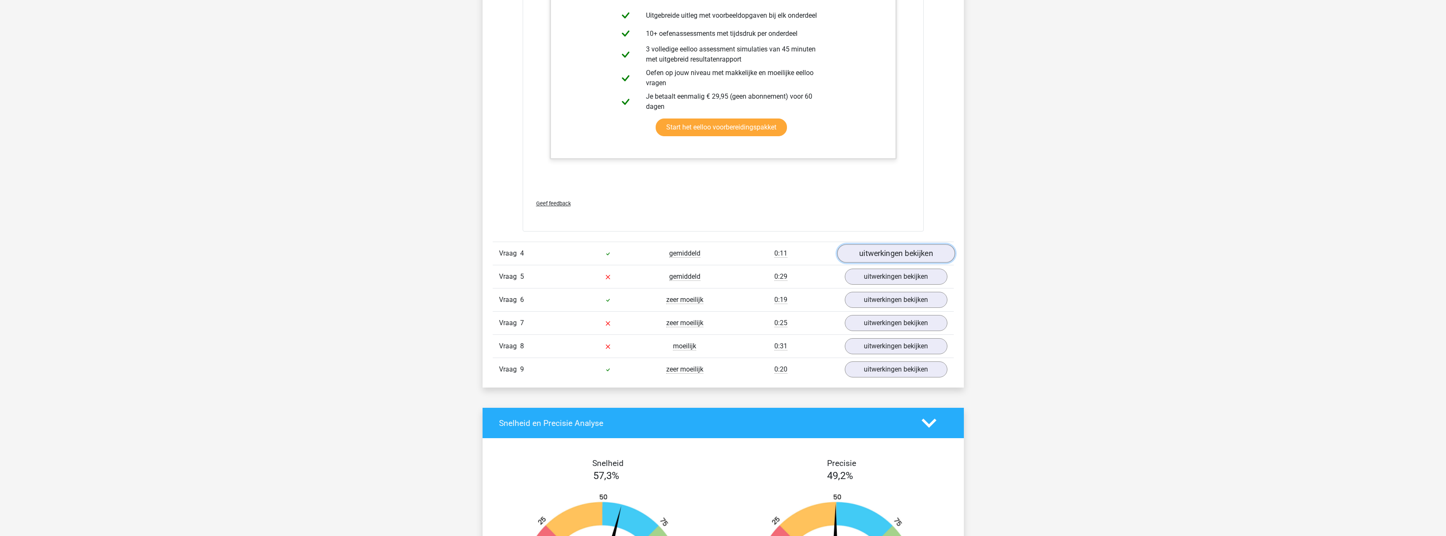
click at [876, 258] on link "uitwerkingen bekijken" at bounding box center [896, 254] width 118 height 19
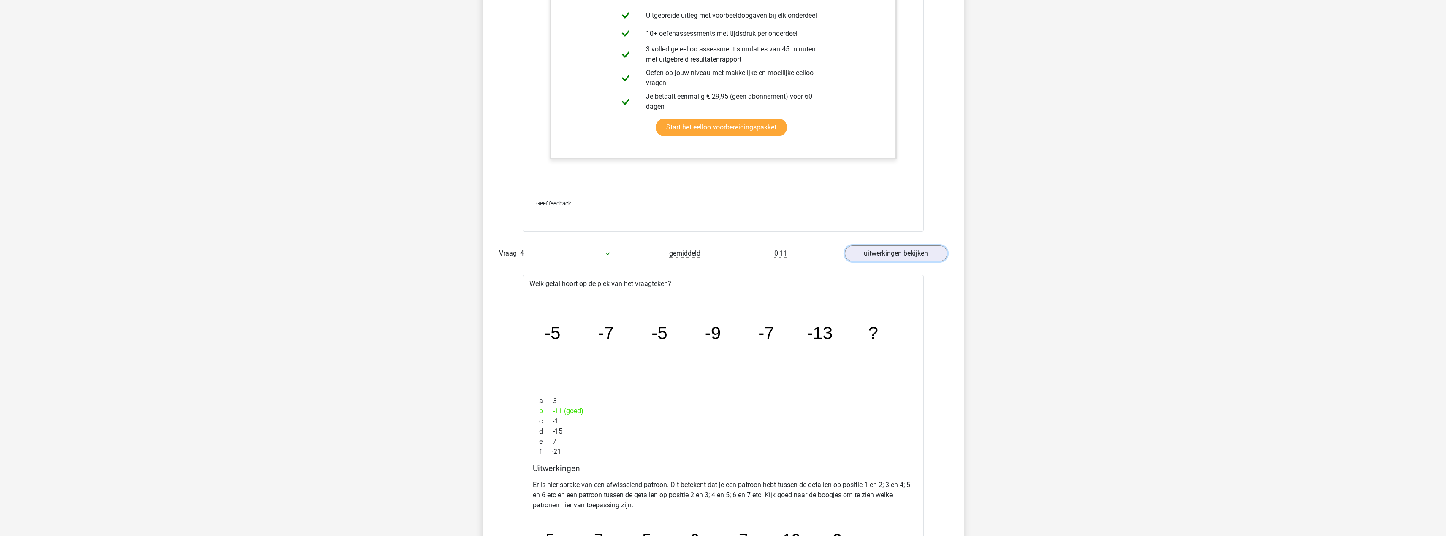
scroll to position [2068, 0]
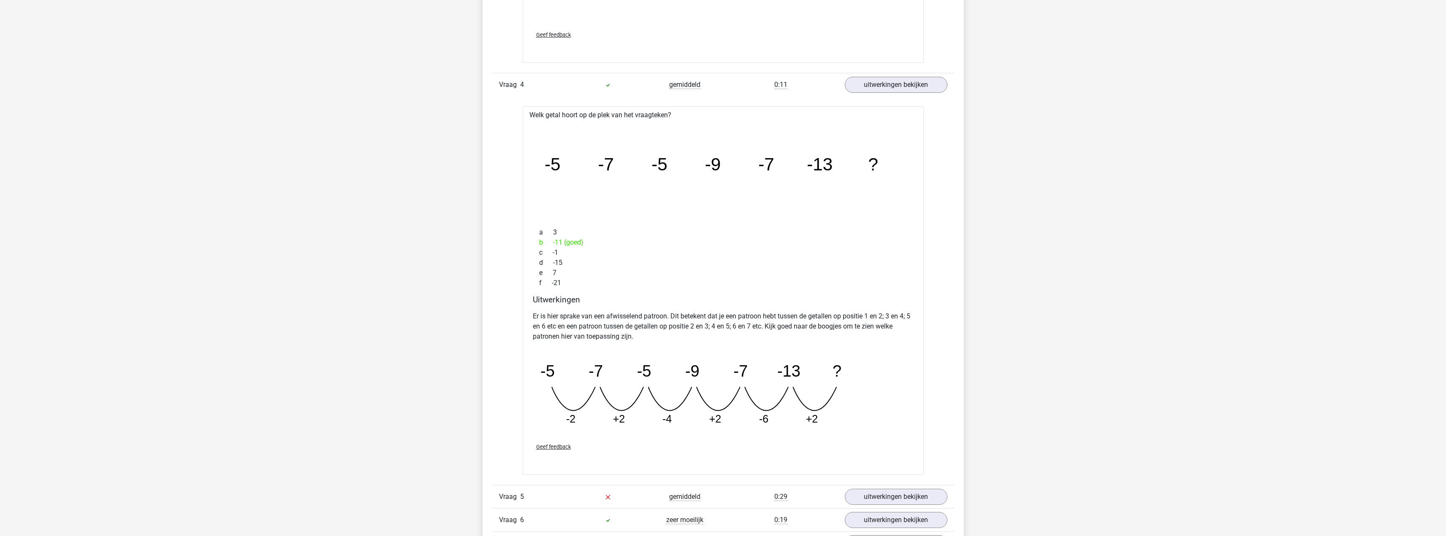
drag, startPoint x: 583, startPoint y: 249, endPoint x: 535, endPoint y: 243, distance: 48.9
click at [536, 243] on div "a 3 b -11 (goed) c -1 d -15 e 7 f -21" at bounding box center [723, 258] width 381 height 68
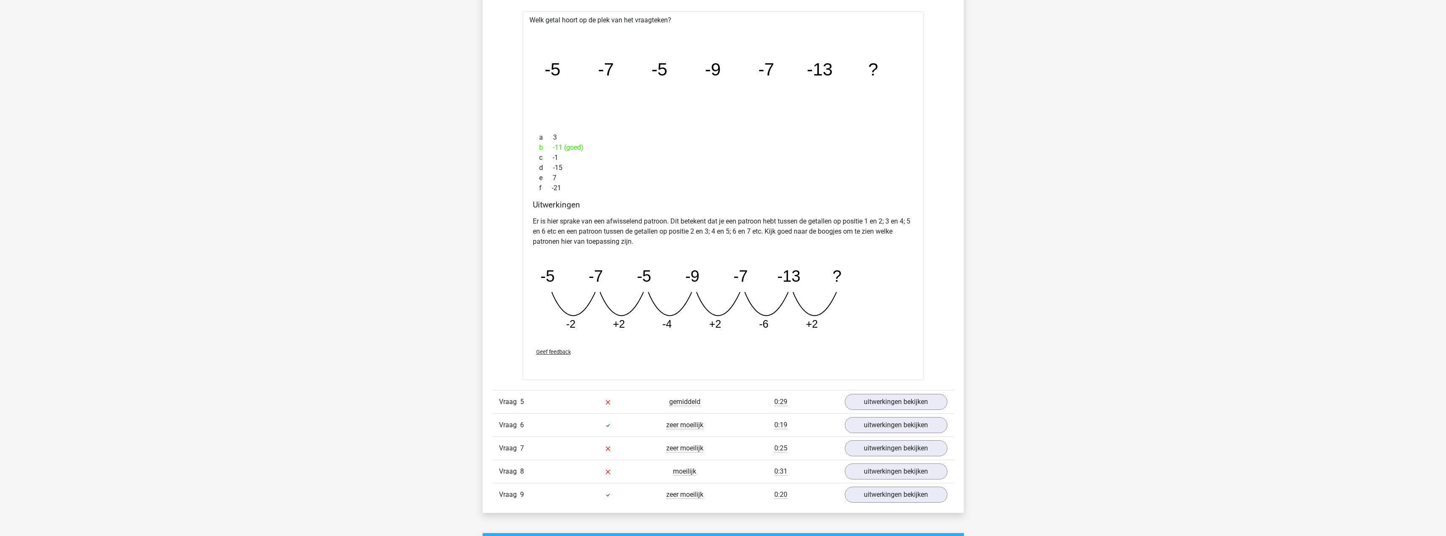
scroll to position [2237, 0]
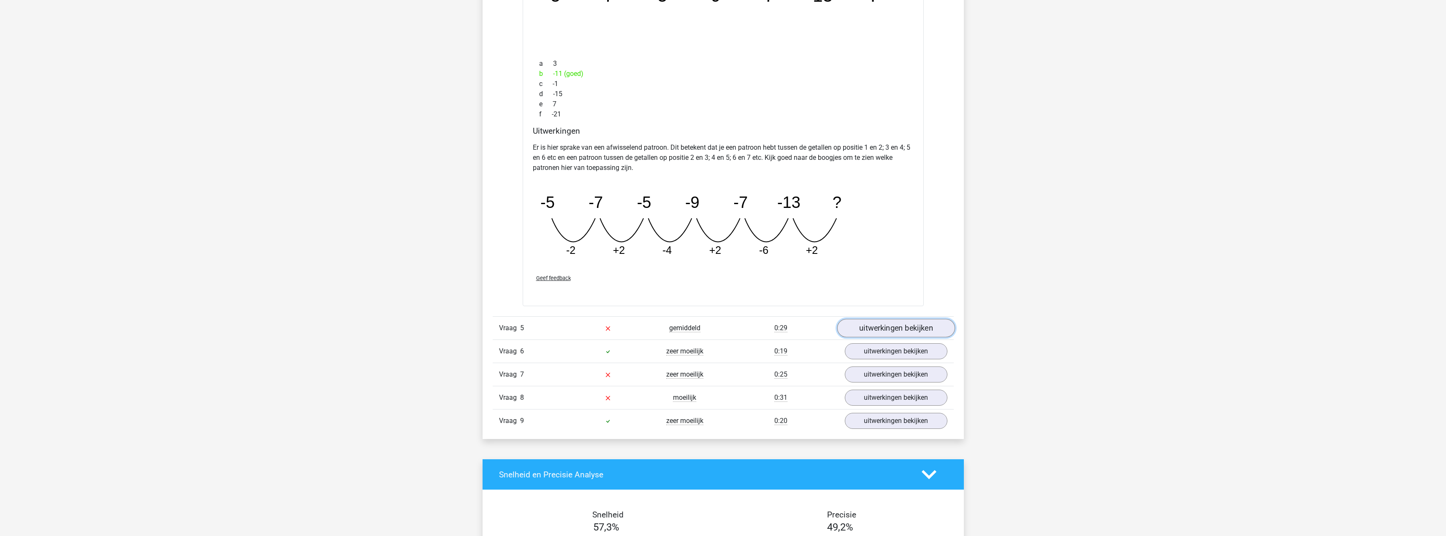
click at [870, 328] on link "uitwerkingen bekijken" at bounding box center [896, 328] width 118 height 19
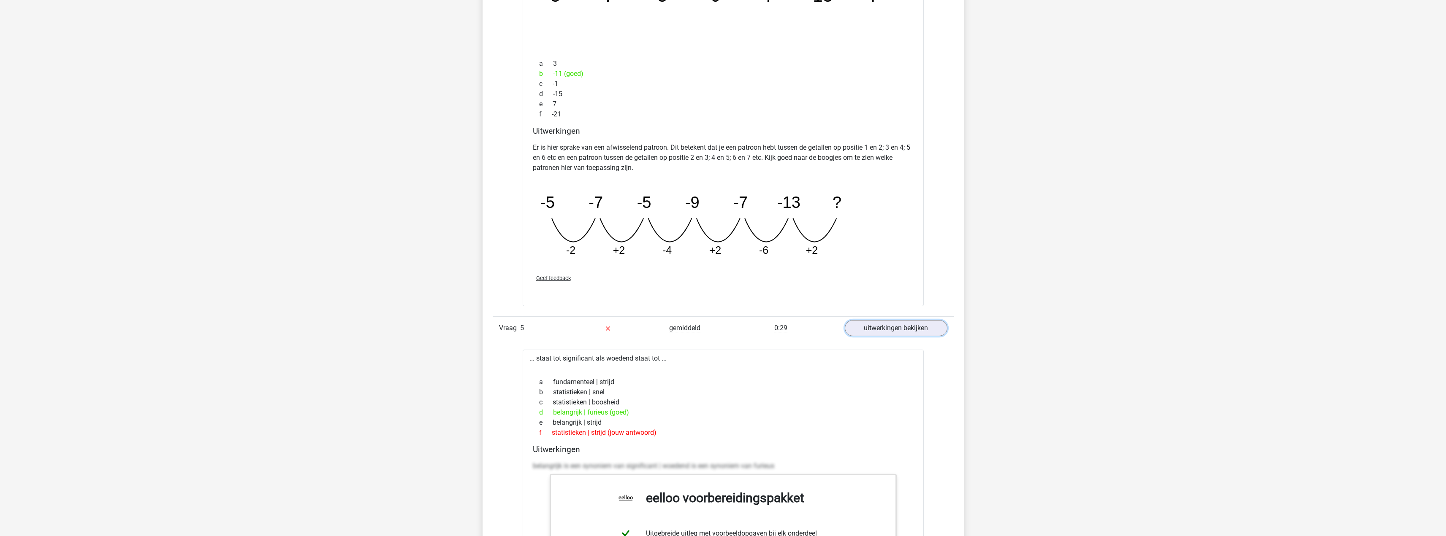
scroll to position [2406, 0]
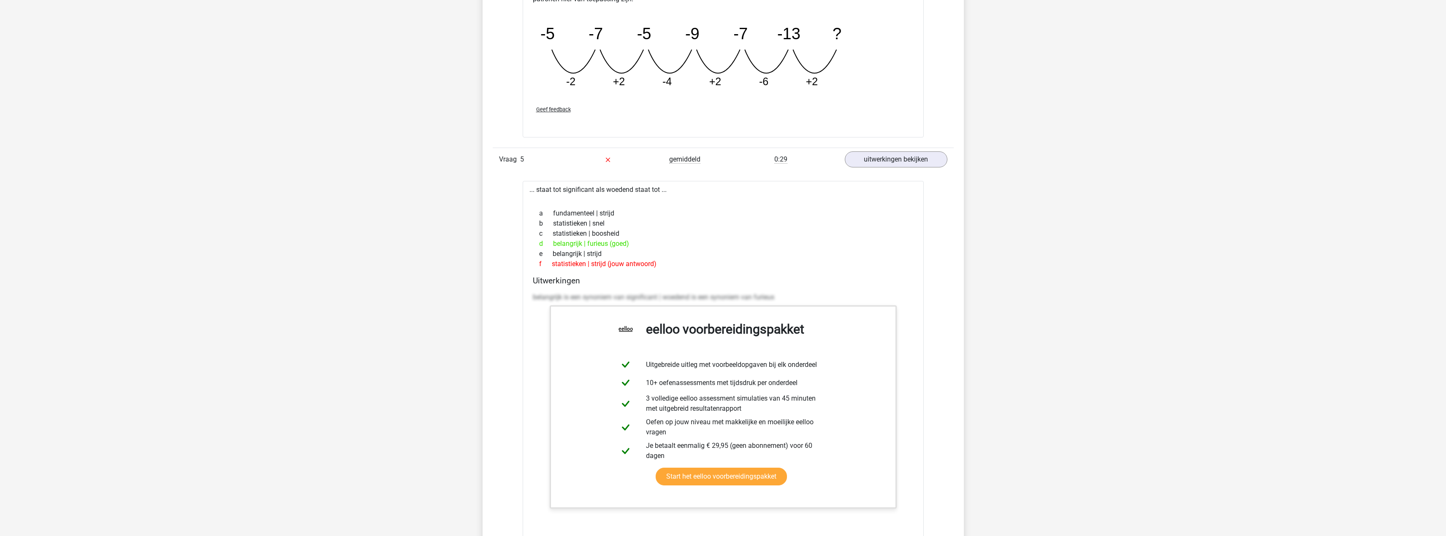
drag, startPoint x: 552, startPoint y: 266, endPoint x: 668, endPoint y: 265, distance: 115.2
click at [668, 265] on div "f statistieken | strijd (jouw antwoord)" at bounding box center [723, 264] width 381 height 10
drag, startPoint x: 625, startPoint y: 244, endPoint x: 552, endPoint y: 246, distance: 73.0
click at [552, 246] on div "d belangrijk | furieus (goed)" at bounding box center [723, 244] width 381 height 10
drag, startPoint x: 557, startPoint y: 262, endPoint x: 648, endPoint y: 257, distance: 90.9
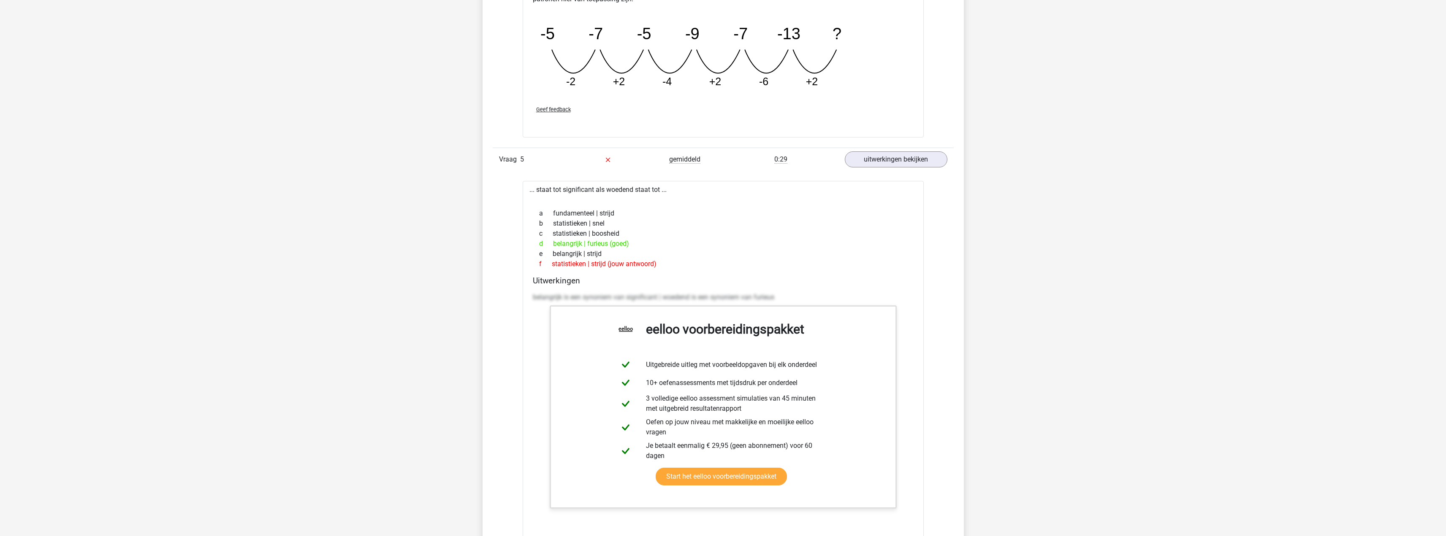
click at [653, 268] on div "f statistieken | strijd (jouw antwoord)" at bounding box center [723, 264] width 381 height 10
drag, startPoint x: 623, startPoint y: 252, endPoint x: 437, endPoint y: 260, distance: 185.5
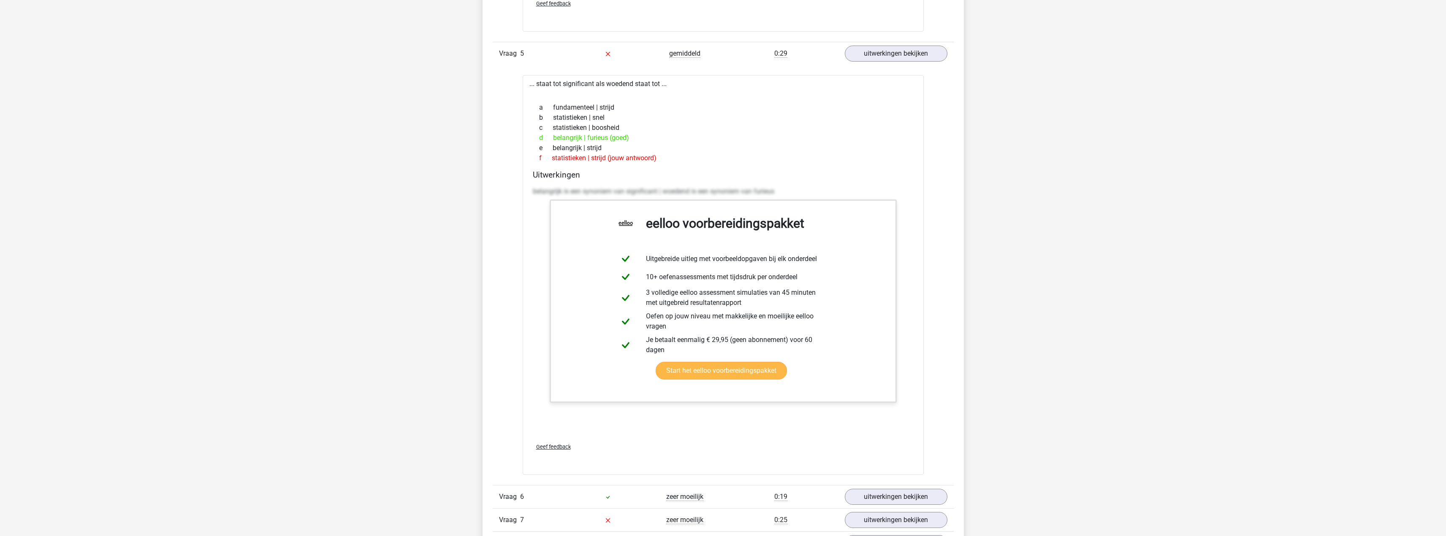
scroll to position [2575, 0]
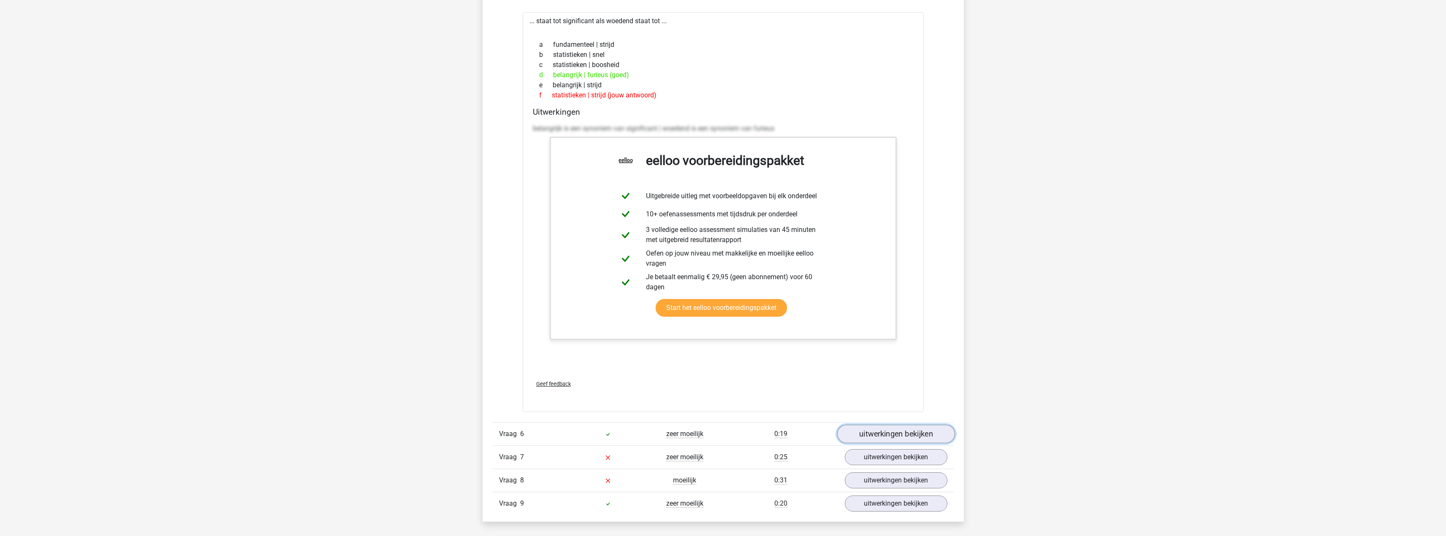
click at [878, 430] on link "uitwerkingen bekijken" at bounding box center [896, 434] width 118 height 19
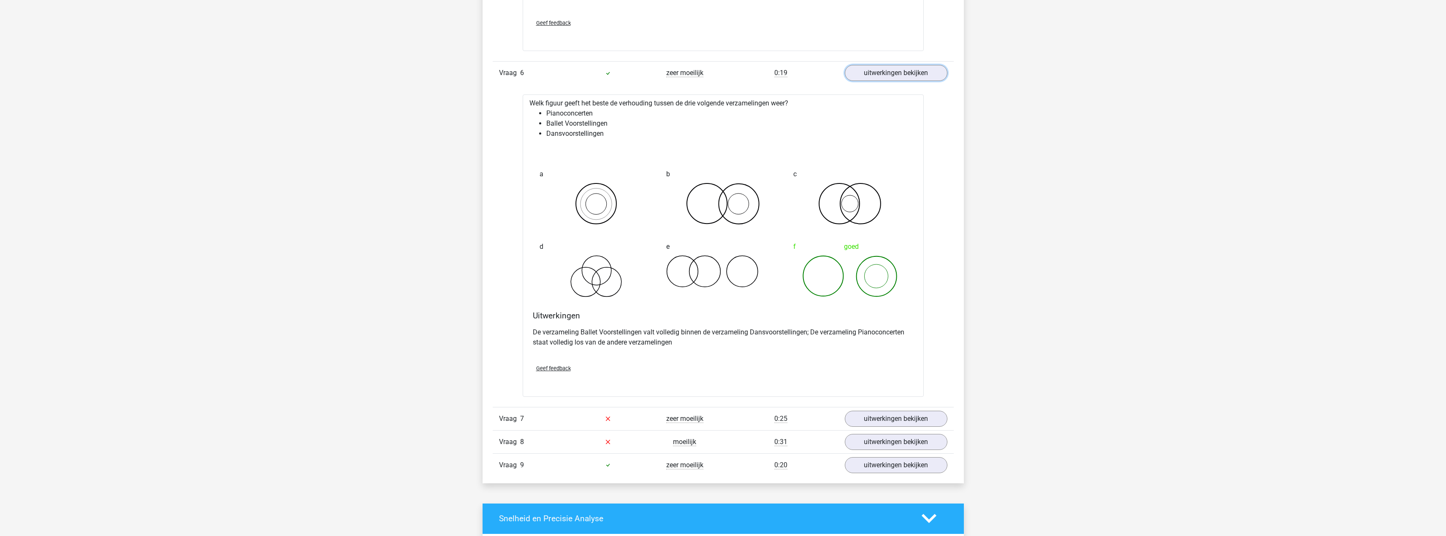
scroll to position [2954, 0]
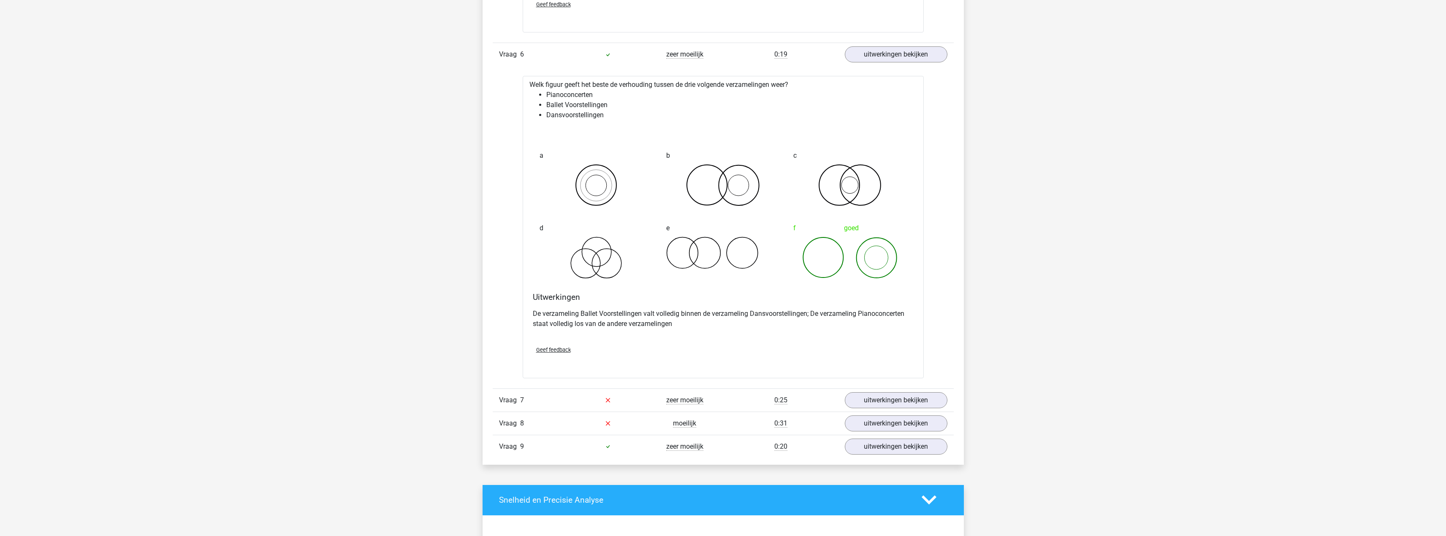
click at [896, 284] on div "f goed" at bounding box center [849, 249] width 127 height 73
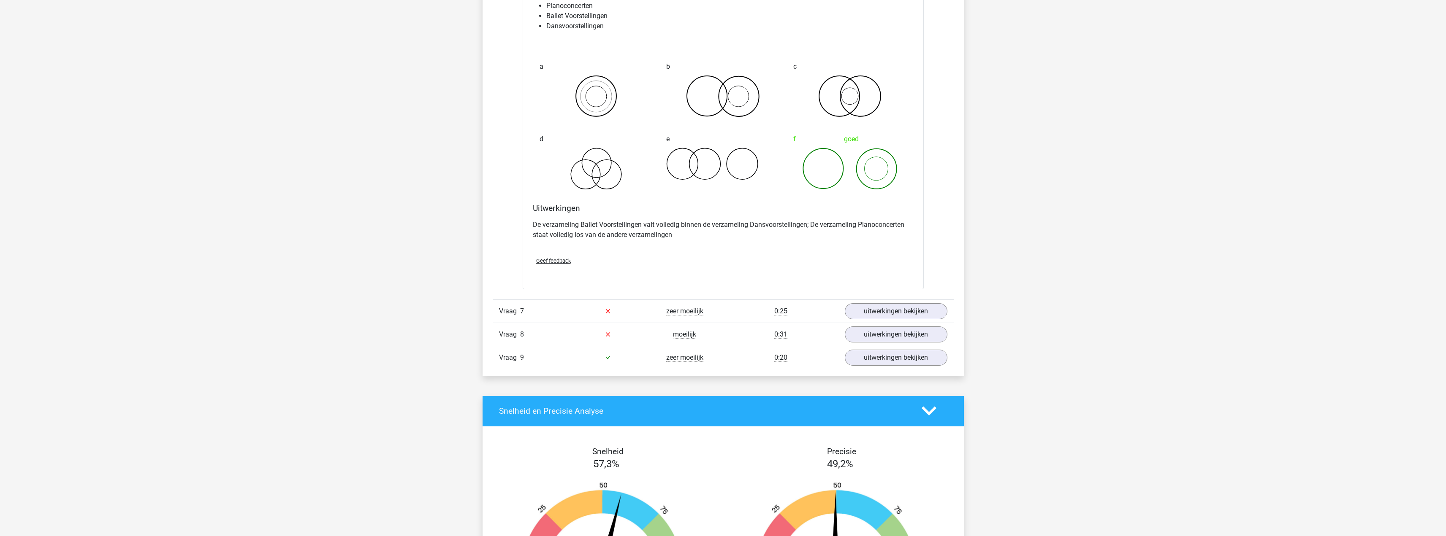
scroll to position [3123, 0]
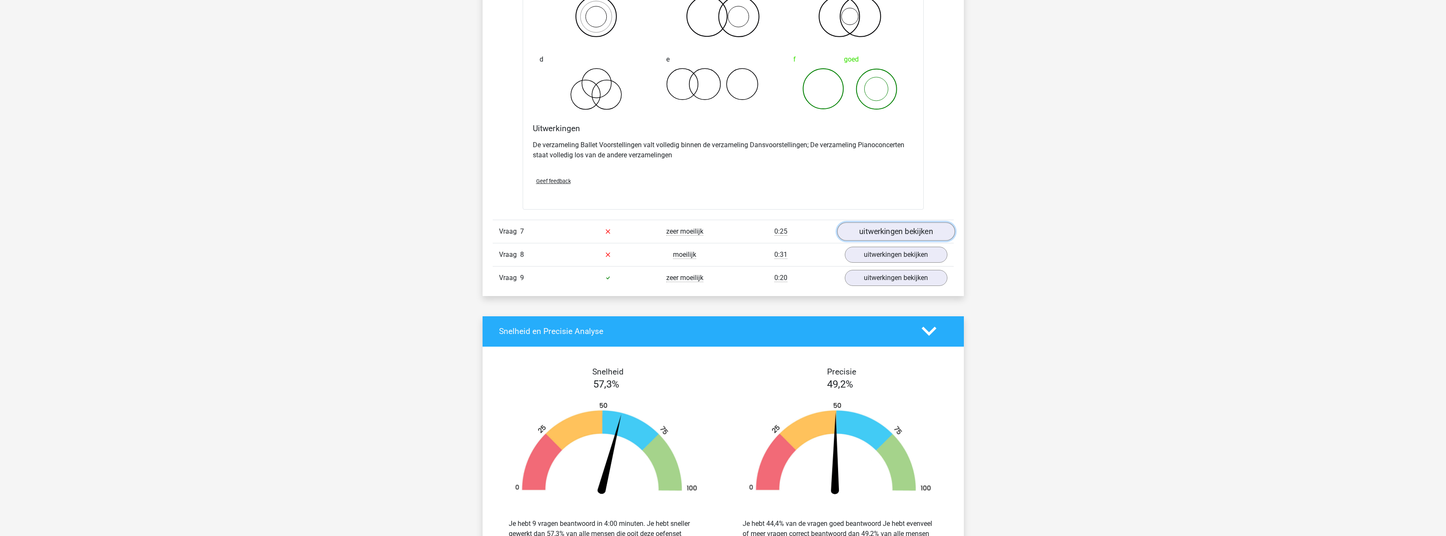
click at [865, 235] on link "uitwerkingen bekijken" at bounding box center [896, 231] width 118 height 19
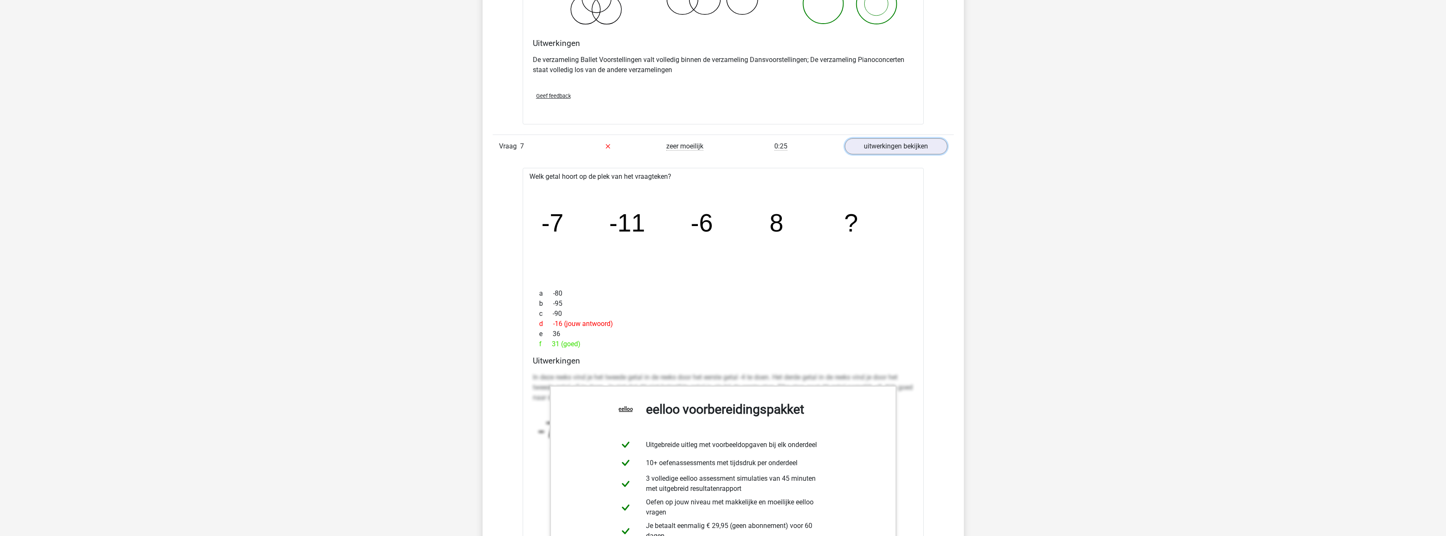
scroll to position [3292, 0]
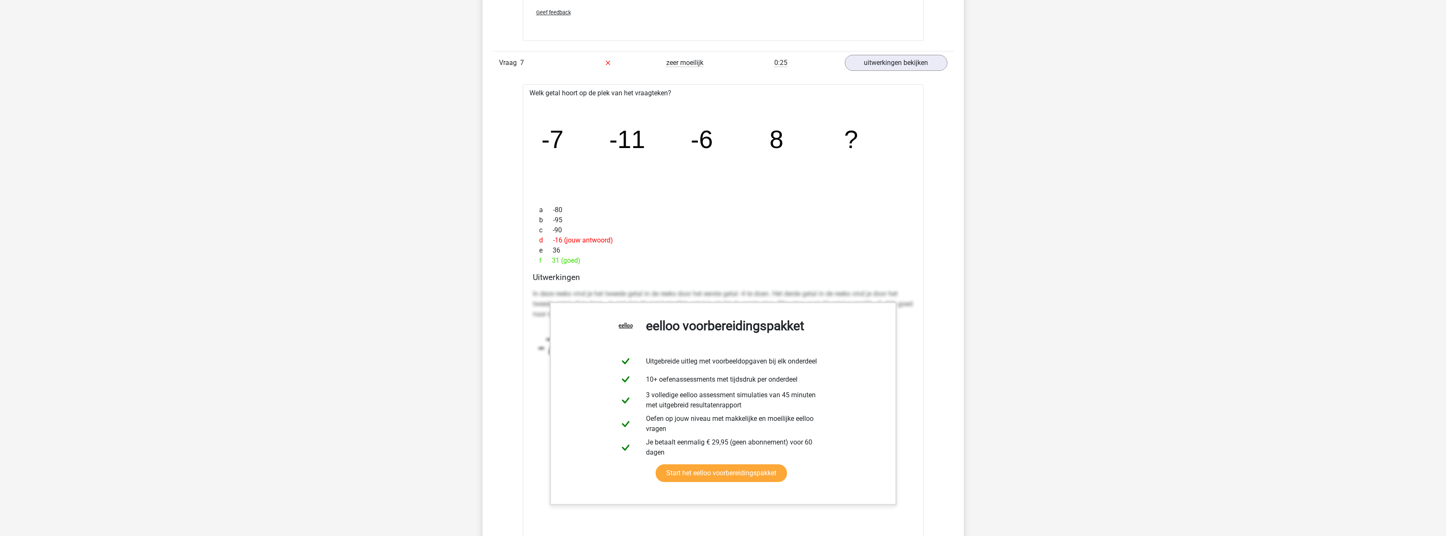
drag, startPoint x: 559, startPoint y: 263, endPoint x: 549, endPoint y: 262, distance: 10.6
click at [549, 262] on div "f 31 (goed)" at bounding box center [723, 261] width 381 height 10
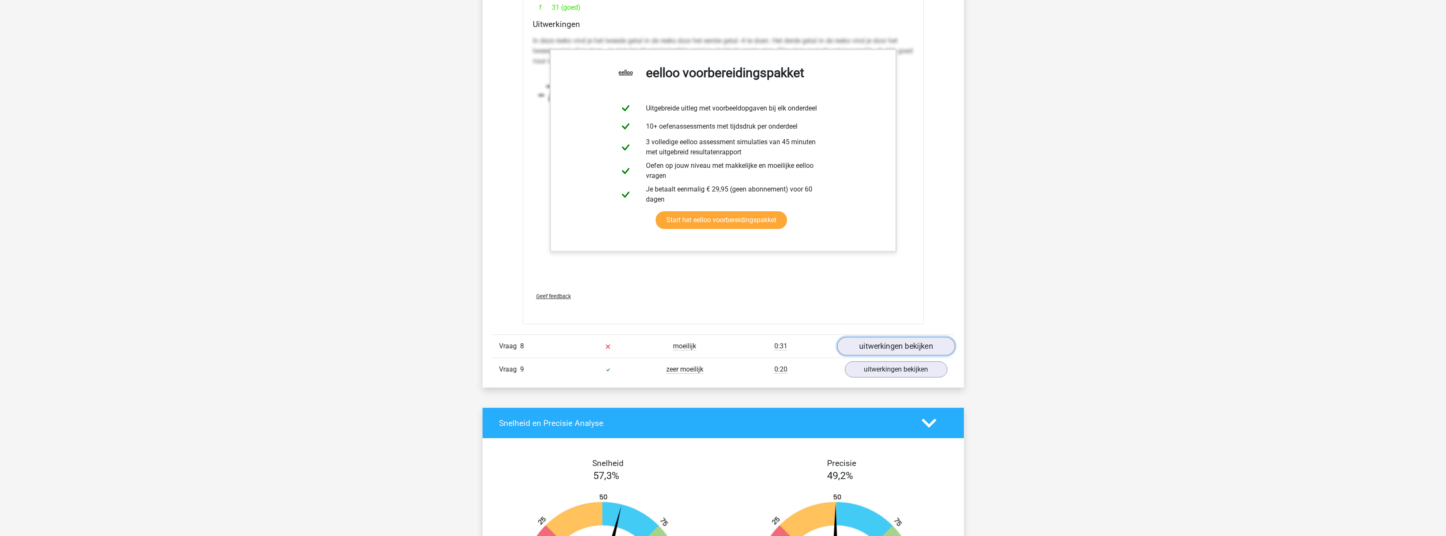
click at [911, 353] on link "uitwerkingen bekijken" at bounding box center [896, 346] width 118 height 19
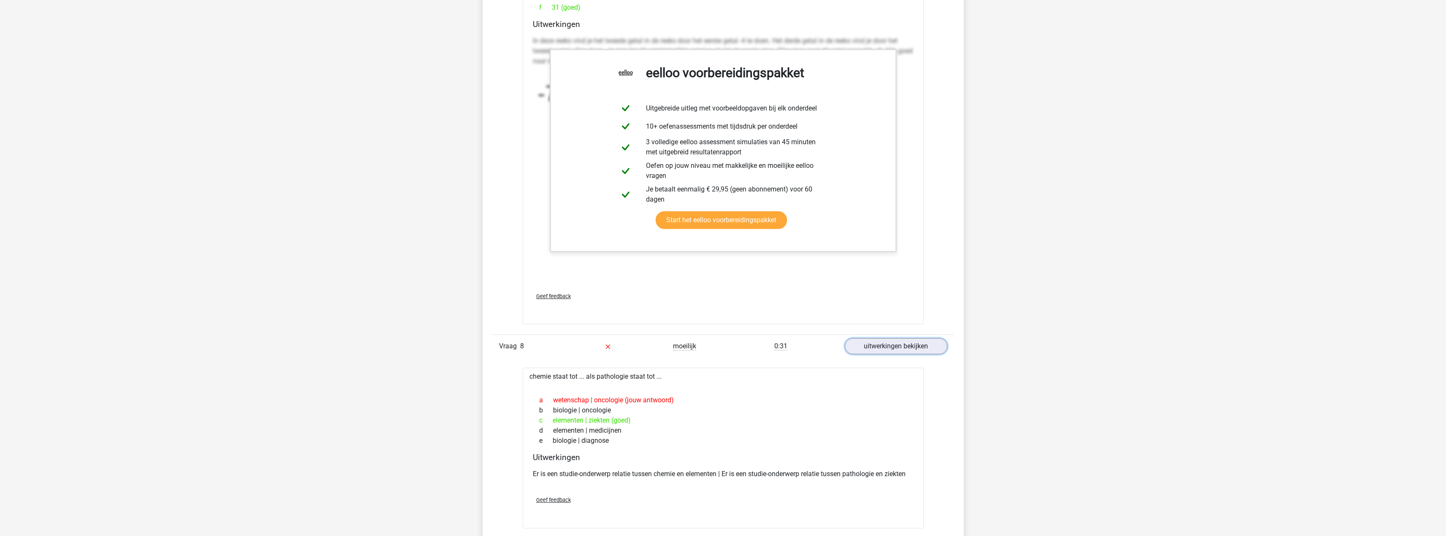
scroll to position [3672, 0]
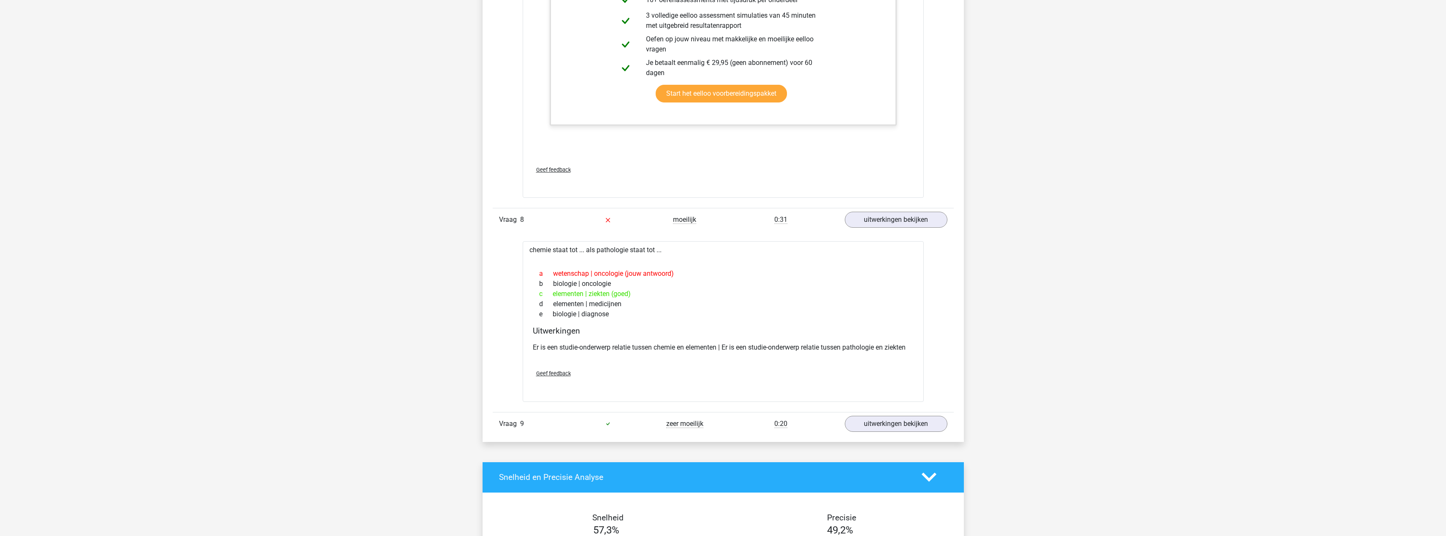
drag, startPoint x: 618, startPoint y: 283, endPoint x: 577, endPoint y: 274, distance: 41.9
click at [620, 282] on div "b biologie | oncologie" at bounding box center [723, 284] width 381 height 10
drag, startPoint x: 688, startPoint y: 274, endPoint x: 707, endPoint y: 273, distance: 18.2
click at [707, 273] on div "a wetenschap | oncologie (jouw antwoord)" at bounding box center [723, 274] width 381 height 10
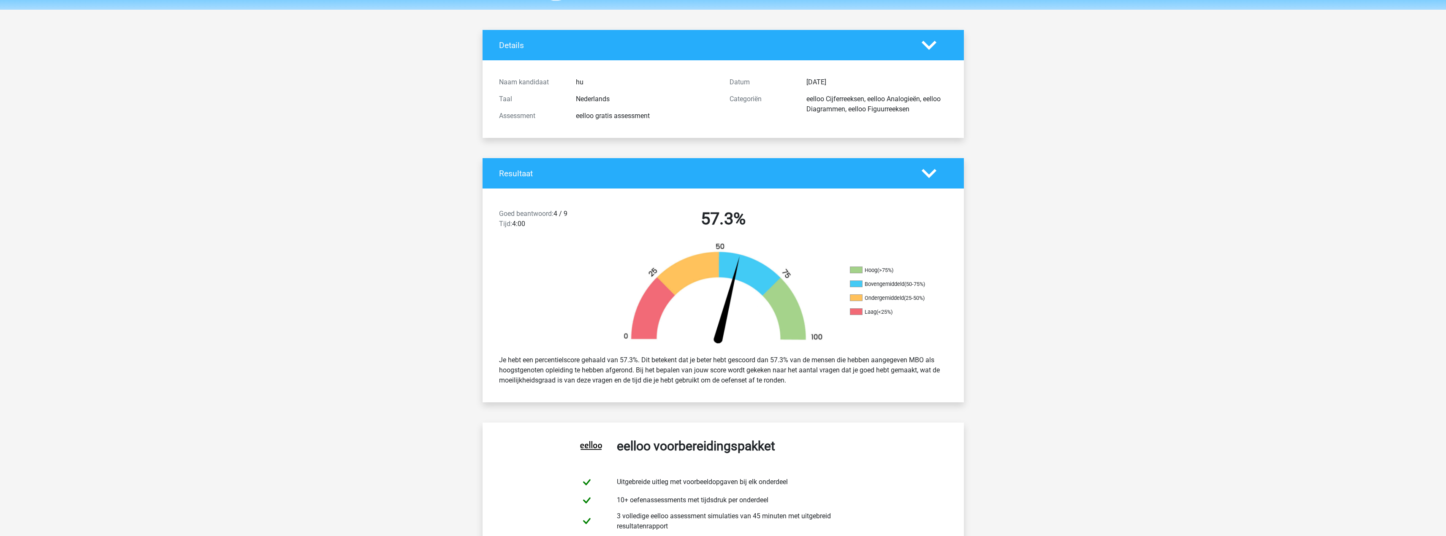
scroll to position [0, 0]
